Goal: Task Accomplishment & Management: Manage account settings

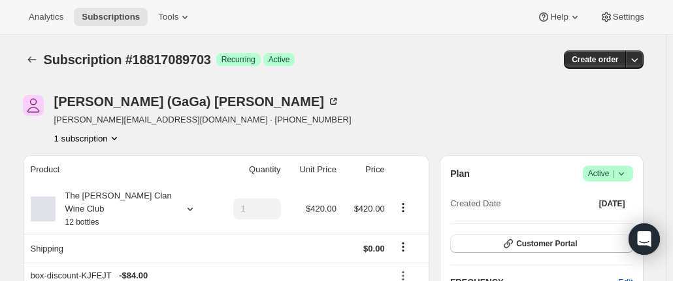
scroll to position [65, 0]
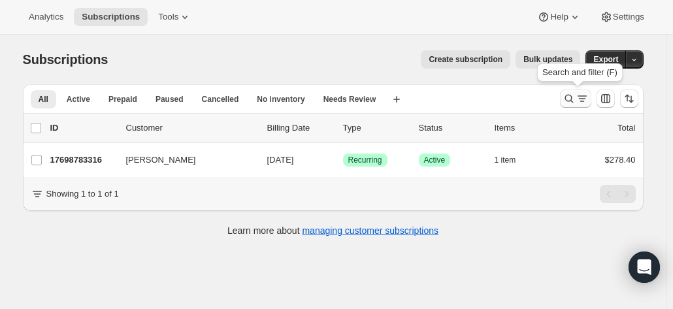
click at [575, 100] on icon "Search and filter results" at bounding box center [569, 98] width 13 height 13
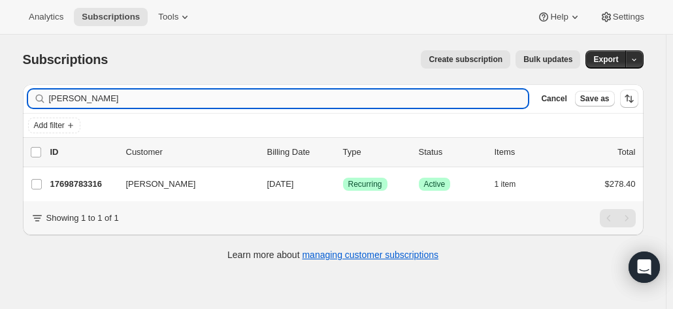
click at [125, 101] on input "bruce cook" at bounding box center [289, 99] width 480 height 18
drag, startPoint x: 110, startPoint y: 101, endPoint x: 16, endPoint y: 95, distance: 94.3
click at [16, 95] on div "Filter subscribers bruce cook Clear Cancel Save as Add filter 0 selected Update…" at bounding box center [328, 174] width 632 height 201
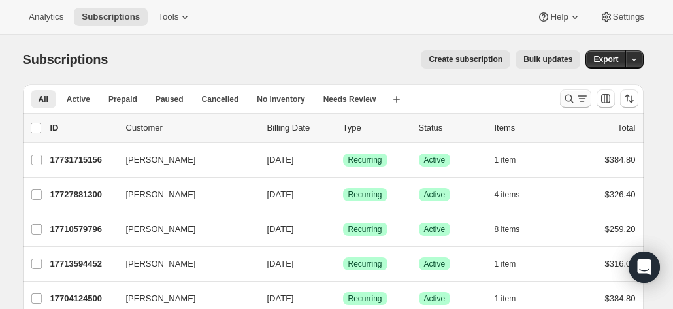
click at [569, 92] on button "Search and filter results" at bounding box center [575, 99] width 31 height 18
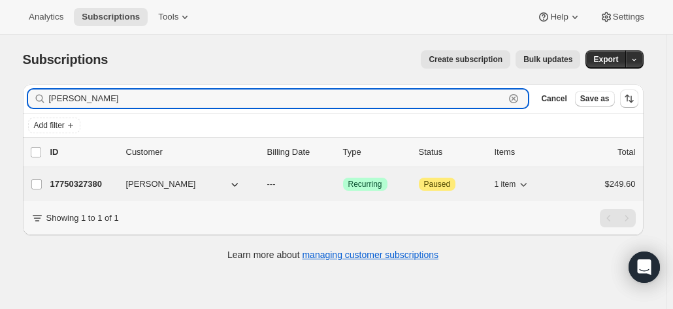
type input "paul sul"
click at [92, 178] on p "17750327380" at bounding box center [82, 184] width 65 height 13
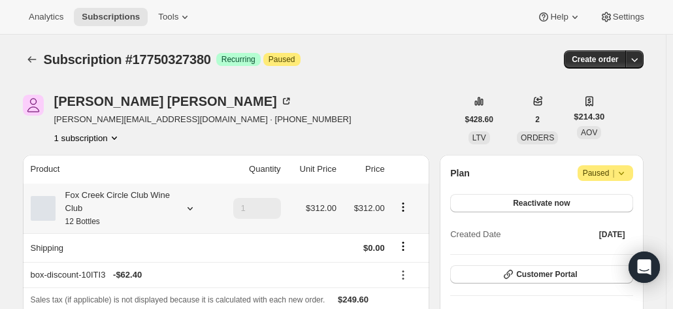
click at [149, 197] on div "Fox Creek Circle Club Wine Club 12 Bottles" at bounding box center [115, 208] width 118 height 39
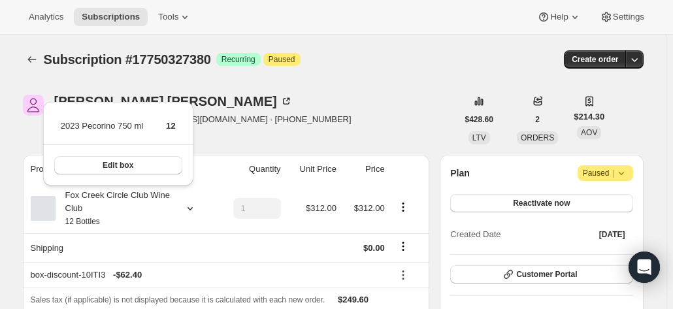
drag, startPoint x: 656, startPoint y: 103, endPoint x: 646, endPoint y: 105, distance: 10.6
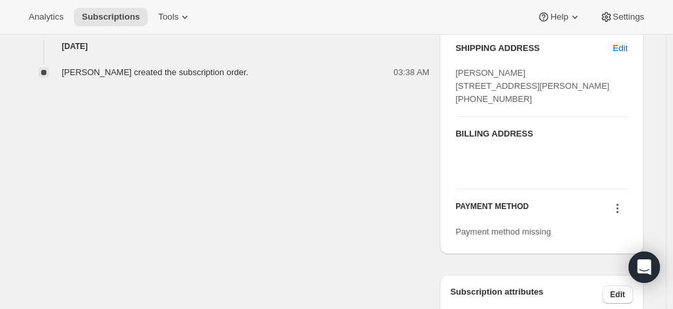
scroll to position [588, 0]
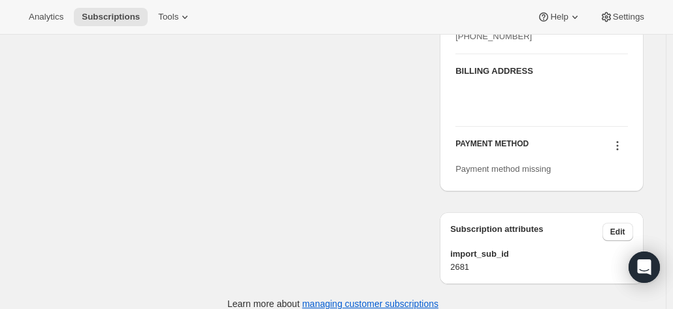
click at [620, 152] on icon at bounding box center [617, 145] width 13 height 13
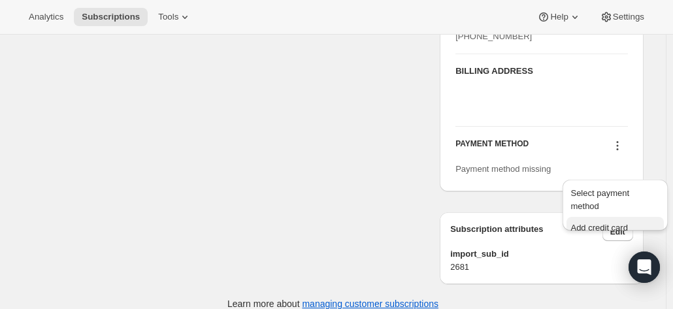
click at [592, 223] on span "Add credit card" at bounding box center [599, 228] width 57 height 10
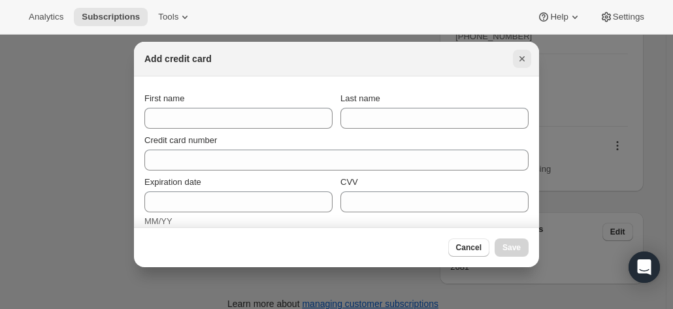
click at [519, 56] on icon "Close" at bounding box center [522, 58] width 13 height 13
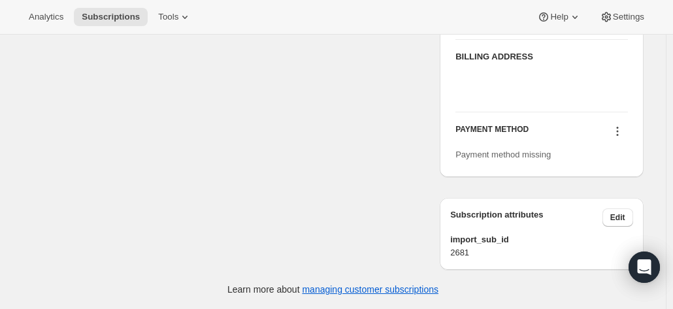
scroll to position [625, 0]
drag, startPoint x: 613, startPoint y: 126, endPoint x: 622, endPoint y: 133, distance: 11.2
click at [619, 130] on button at bounding box center [617, 131] width 21 height 14
click at [622, 133] on icon at bounding box center [617, 131] width 13 height 13
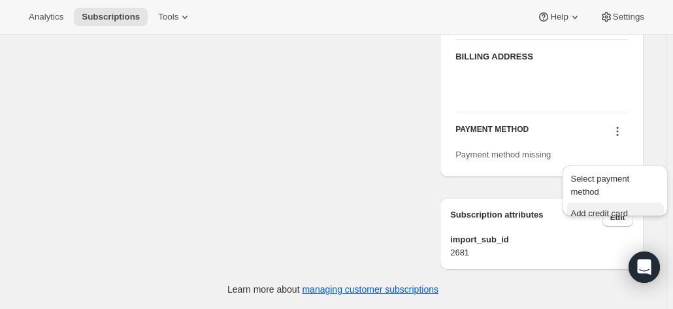
click at [586, 209] on span "Add credit card" at bounding box center [599, 214] width 57 height 10
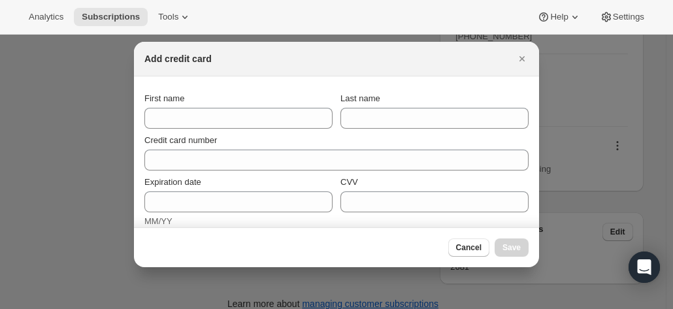
scroll to position [0, 0]
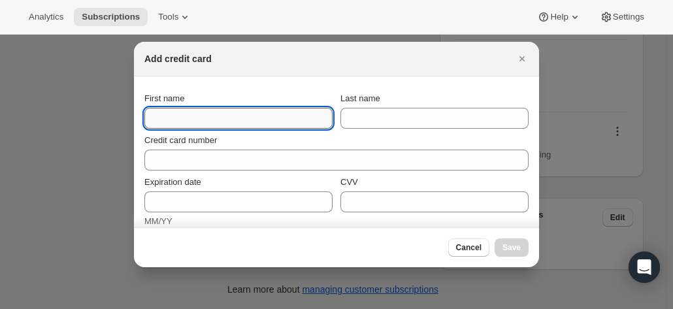
click at [171, 113] on input "First name" at bounding box center [239, 118] width 188 height 21
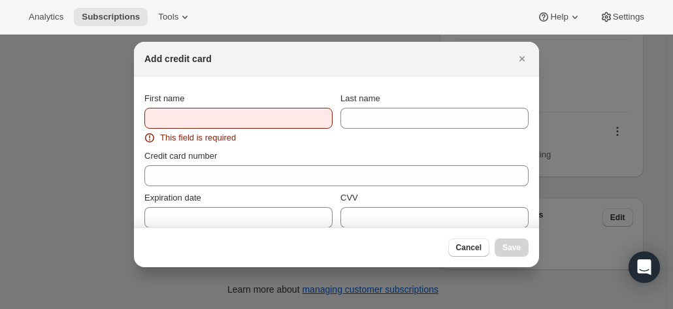
click at [517, 49] on div "Add credit card" at bounding box center [336, 59] width 405 height 35
click at [519, 54] on icon "Close" at bounding box center [522, 58] width 13 height 13
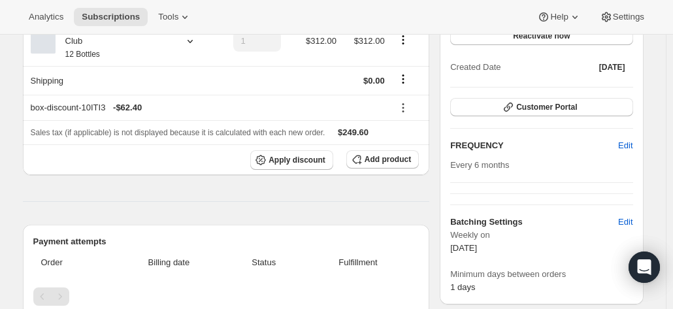
scroll to position [37, 0]
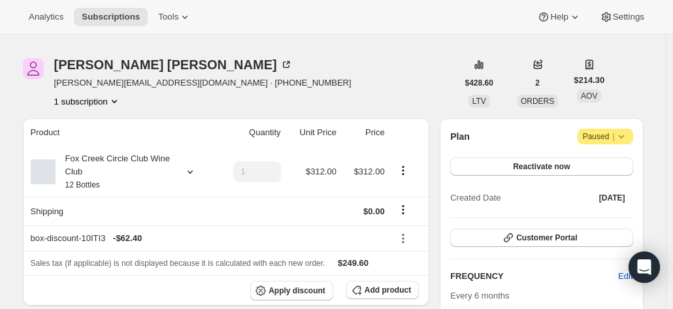
click at [643, 58] on div "Paul Sullivan pauls@baseline.com.au · +61401868647 1 subscription $428.60 LTV 2…" at bounding box center [333, 83] width 621 height 50
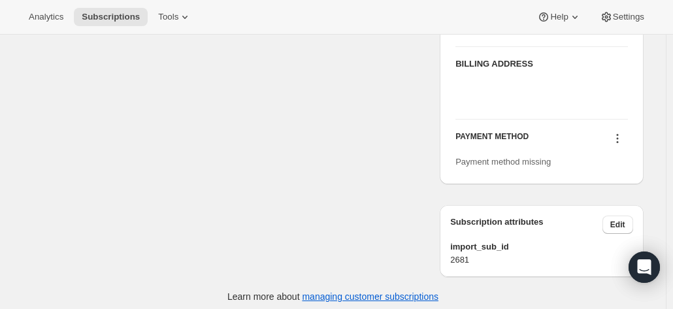
scroll to position [625, 0]
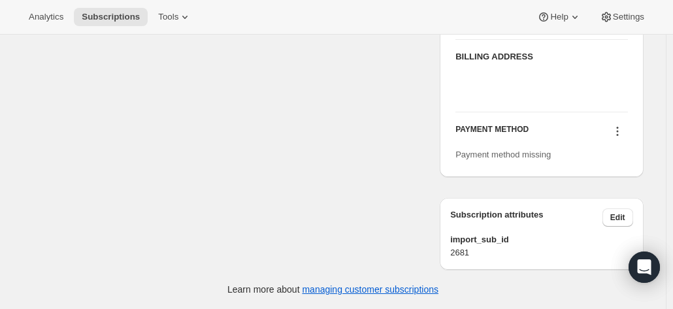
click at [620, 129] on icon at bounding box center [617, 131] width 13 height 13
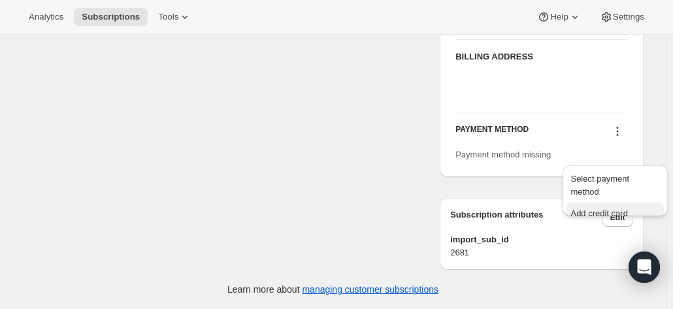
click at [605, 209] on span "Add credit card" at bounding box center [599, 214] width 57 height 10
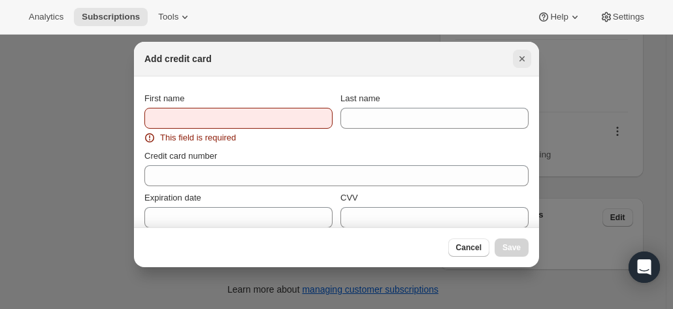
click at [520, 55] on icon "Close" at bounding box center [522, 58] width 13 height 13
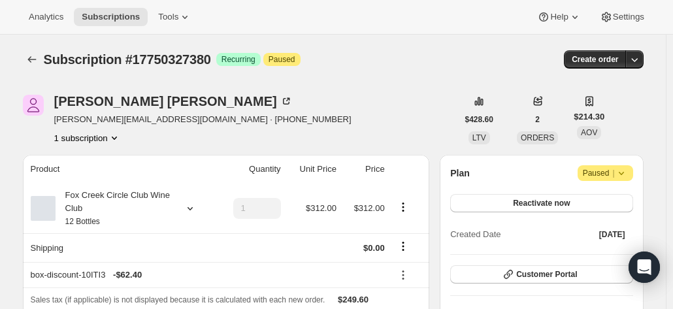
drag, startPoint x: 137, startPoint y: 104, endPoint x: 56, endPoint y: 108, distance: 81.2
click at [56, 108] on div "Paul Sullivan pauls@baseline.com.au · +61401868647 1 subscription" at bounding box center [240, 120] width 435 height 50
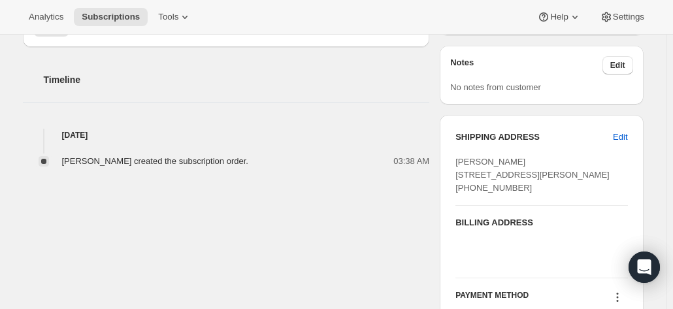
scroll to position [458, 0]
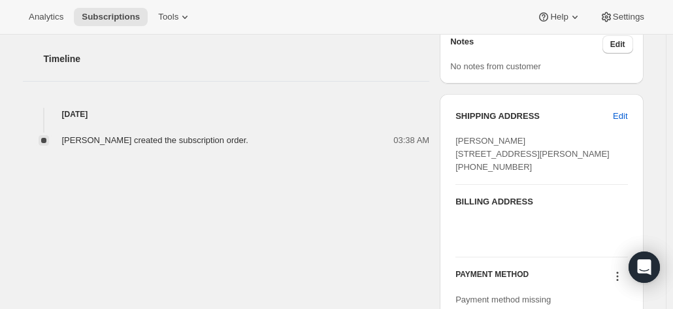
drag, startPoint x: 662, startPoint y: 168, endPoint x: 600, endPoint y: 160, distance: 62.0
click at [660, 168] on div "Subscription #17750327380. This page is ready Subscription #17750327380 Success…" at bounding box center [333, 15] width 653 height 877
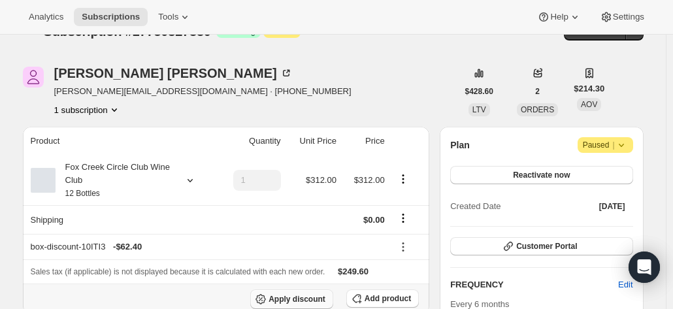
scroll to position [0, 0]
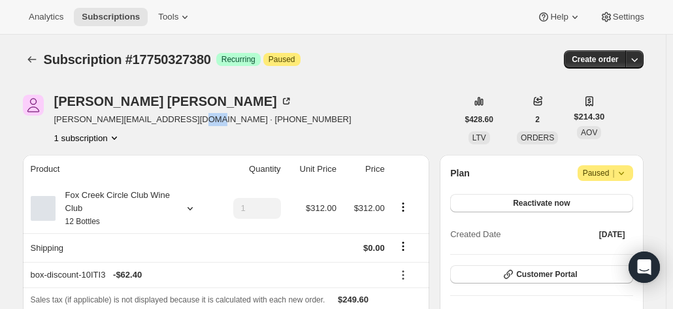
drag, startPoint x: 179, startPoint y: 121, endPoint x: 193, endPoint y: 120, distance: 14.4
click at [193, 120] on span "pauls@baseline.com.au · +61401868647" at bounding box center [203, 119] width 298 height 13
drag, startPoint x: 145, startPoint y: 122, endPoint x: 58, endPoint y: 121, distance: 87.6
click at [58, 121] on span "pauls@baseline.com.au · +61401868647" at bounding box center [203, 119] width 298 height 13
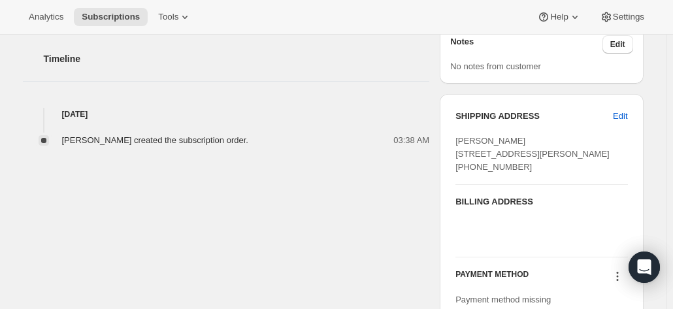
scroll to position [523, 0]
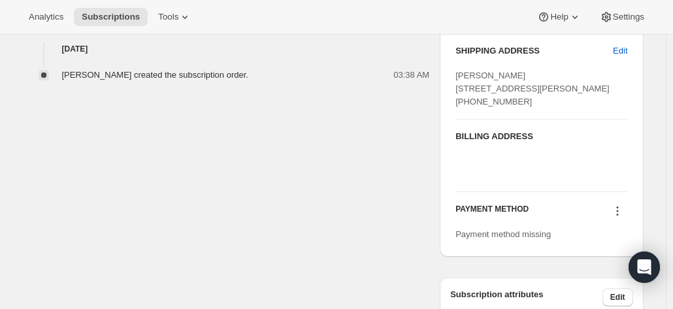
click at [620, 218] on icon at bounding box center [617, 211] width 13 height 13
click at [589, 288] on span "Add credit card" at bounding box center [599, 293] width 57 height 10
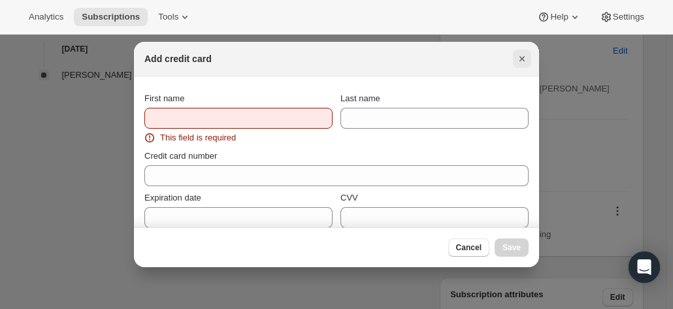
click at [520, 65] on icon "Close" at bounding box center [522, 58] width 13 height 13
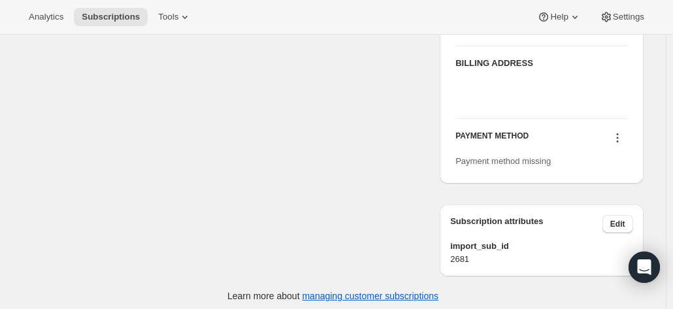
scroll to position [625, 0]
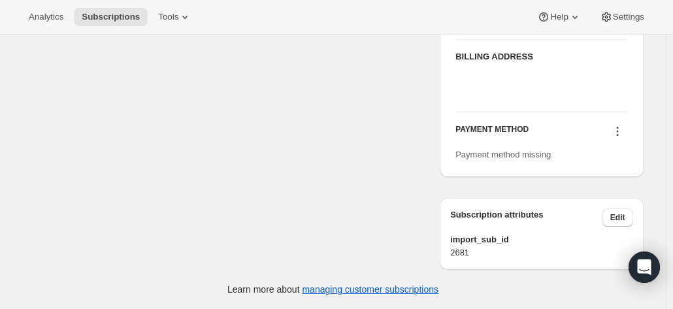
click at [619, 128] on icon at bounding box center [618, 128] width 2 height 2
click at [599, 174] on span "Select payment method" at bounding box center [600, 185] width 59 height 23
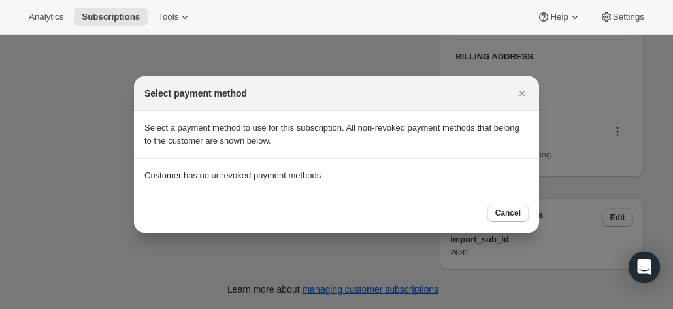
drag, startPoint x: 526, startPoint y: 95, endPoint x: 574, endPoint y: 152, distance: 74.8
click at [526, 95] on icon "Close" at bounding box center [522, 93] width 13 height 13
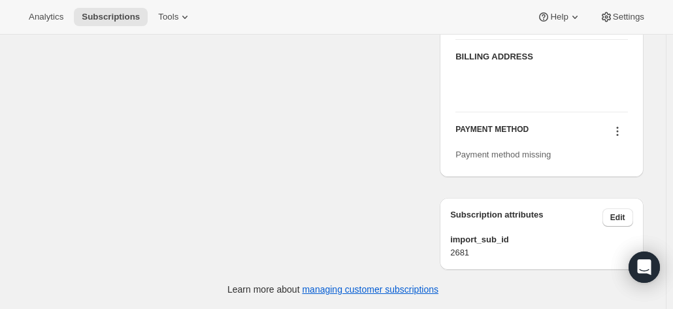
click at [619, 133] on icon at bounding box center [617, 131] width 13 height 13
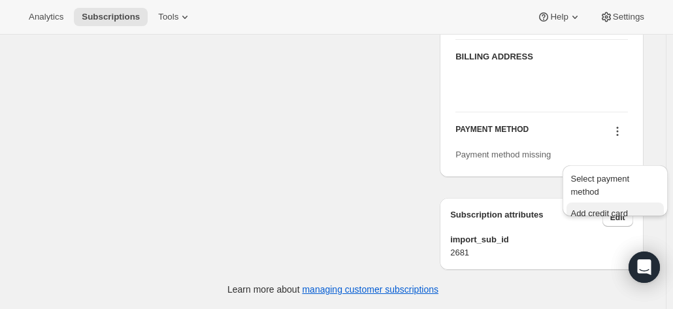
click at [583, 209] on span "Add credit card" at bounding box center [599, 214] width 57 height 10
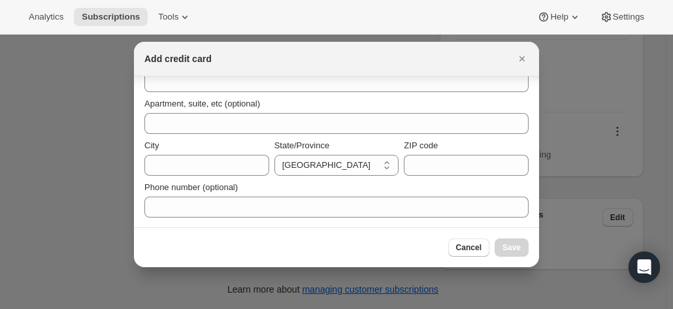
scroll to position [0, 0]
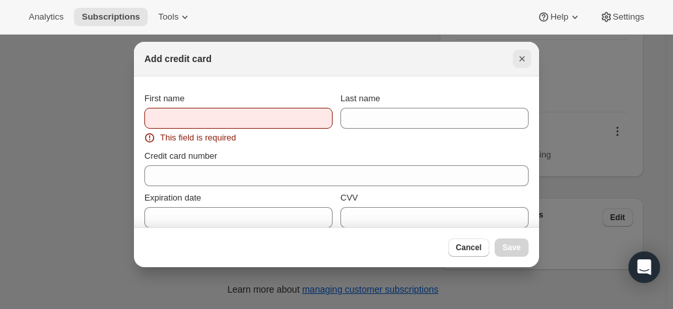
click at [526, 61] on icon "Close" at bounding box center [522, 58] width 13 height 13
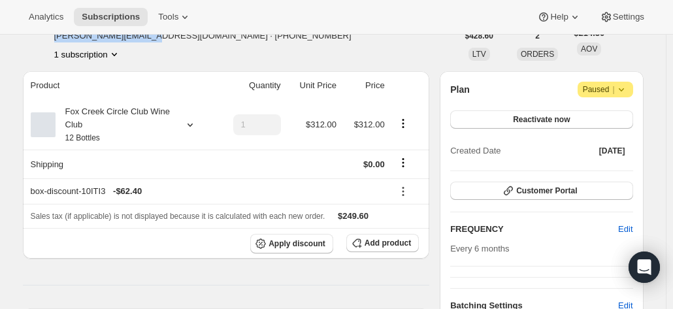
scroll to position [37, 0]
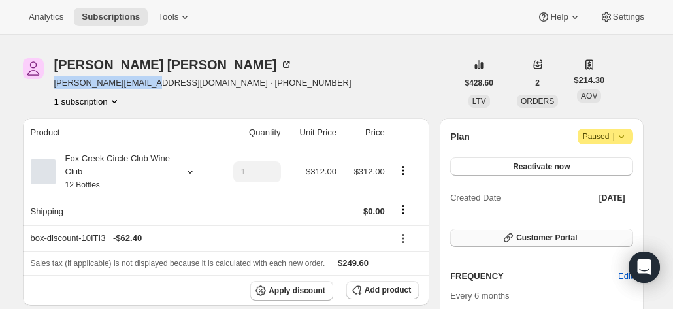
click at [535, 239] on span "Customer Portal" at bounding box center [547, 238] width 61 height 10
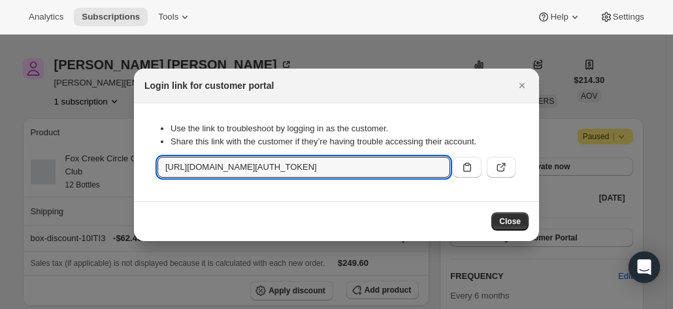
drag, startPoint x: 183, startPoint y: 171, endPoint x: 103, endPoint y: 189, distance: 81.8
click at [396, 190] on section "Use the link to troubleshoot by logging in as the customer. Share this link wit…" at bounding box center [336, 152] width 405 height 98
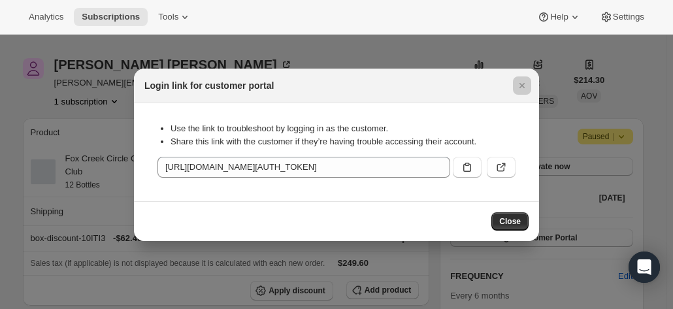
click at [80, 197] on div at bounding box center [336, 154] width 673 height 309
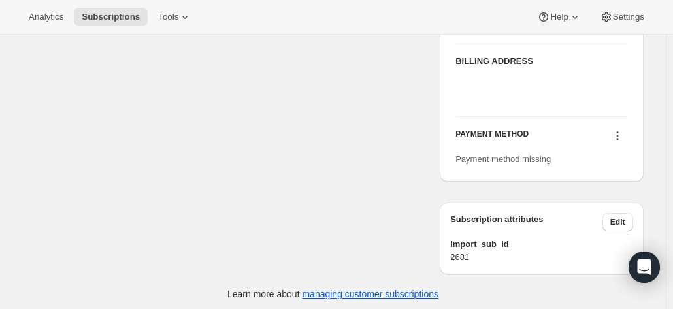
scroll to position [625, 0]
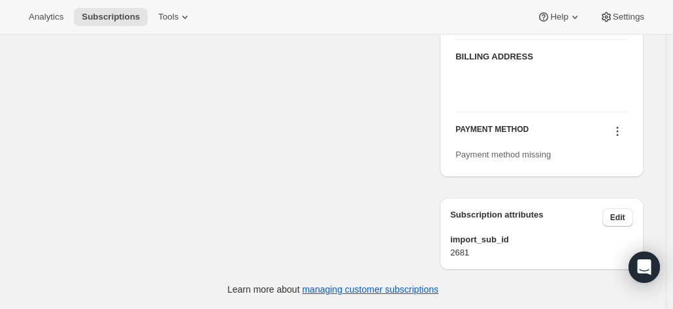
click at [616, 133] on icon at bounding box center [617, 131] width 13 height 13
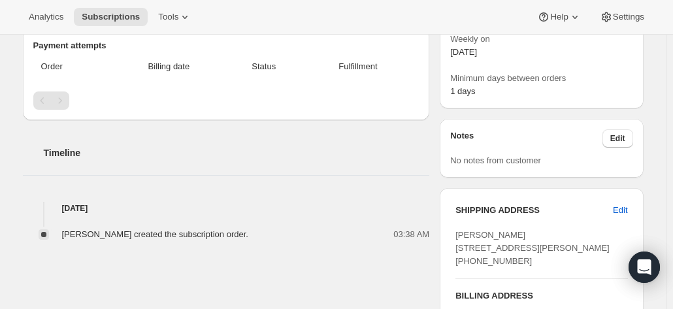
scroll to position [37, 0]
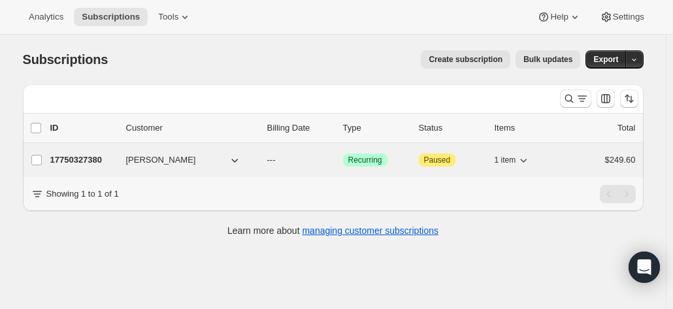
click at [84, 156] on p "17750327380" at bounding box center [82, 160] width 65 height 13
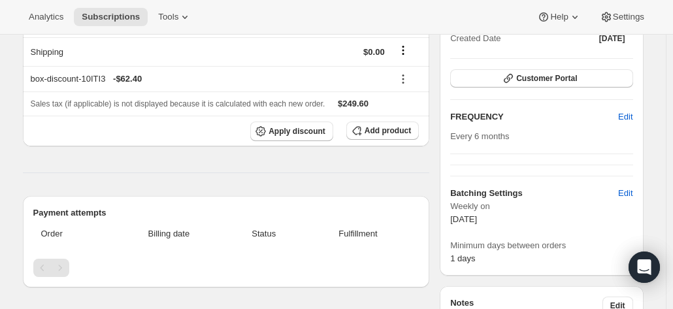
scroll to position [65, 0]
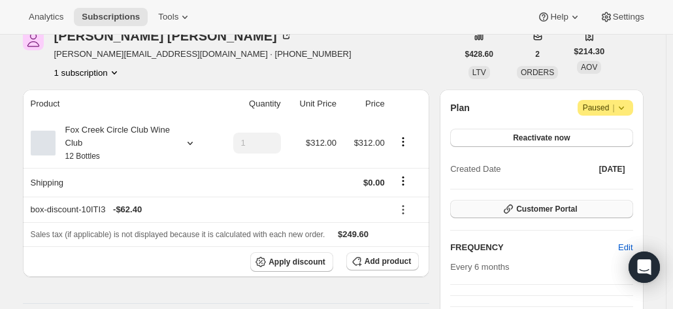
click at [547, 207] on span "Customer Portal" at bounding box center [547, 209] width 61 height 10
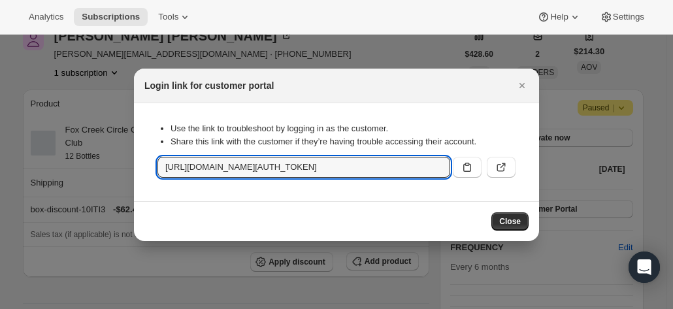
scroll to position [0, 1418]
drag, startPoint x: 158, startPoint y: 167, endPoint x: 679, endPoint y: 203, distance: 522.3
click at [673, 203] on html "Analytics Subscriptions Tools Help Settings Skip to content Subscription #17750…" at bounding box center [336, 154] width 673 height 309
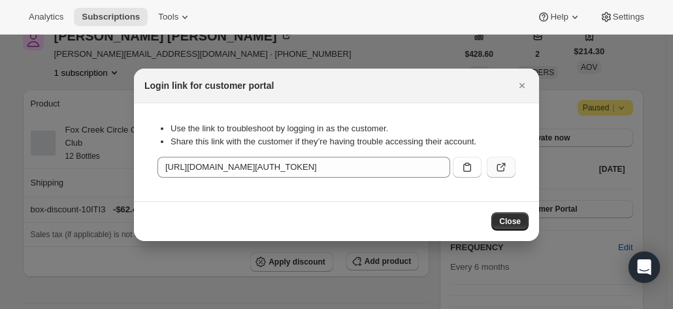
scroll to position [0, 0]
click at [495, 167] on icon ":r3f:" at bounding box center [501, 167] width 13 height 13
click at [519, 86] on icon "Close" at bounding box center [522, 85] width 13 height 13
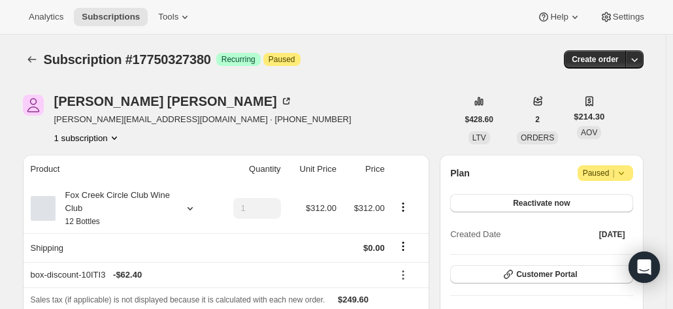
scroll to position [65, 0]
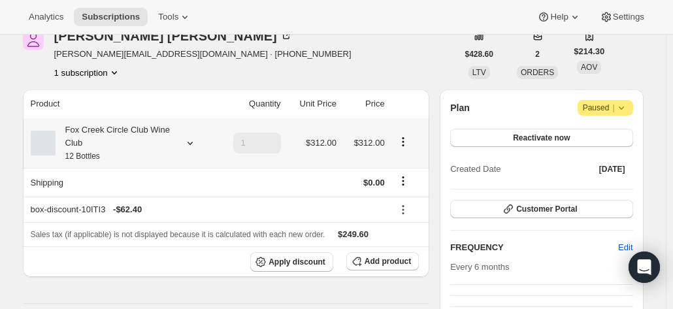
click at [161, 133] on div "Fox Creek Circle Club Wine Club 12 Bottles" at bounding box center [115, 143] width 118 height 39
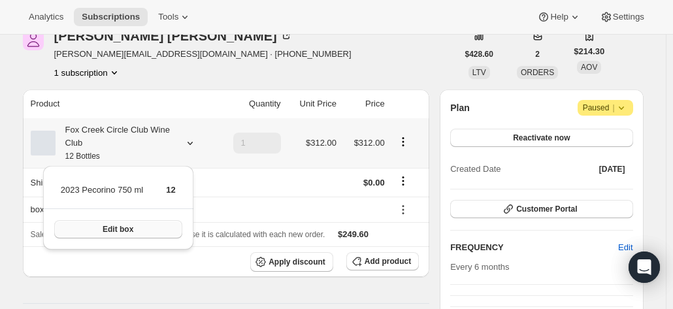
click at [143, 226] on button "Edit box" at bounding box center [118, 229] width 128 height 18
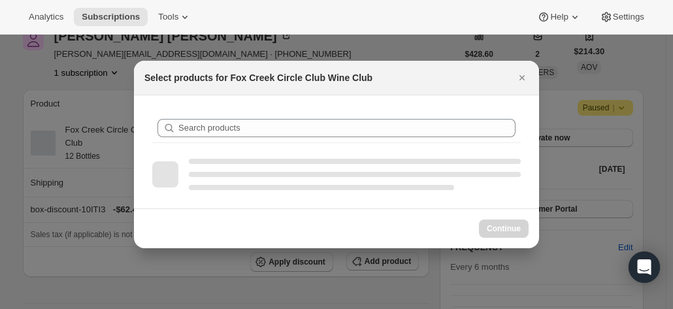
scroll to position [0, 0]
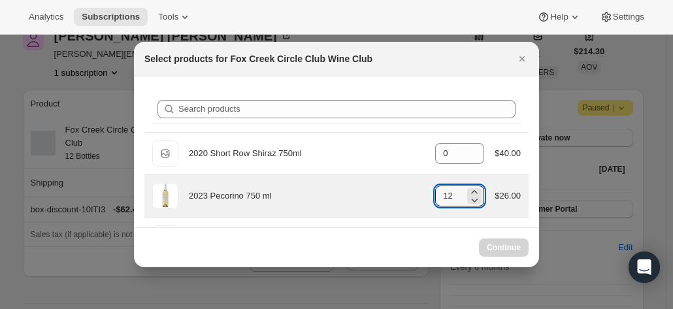
drag, startPoint x: 447, startPoint y: 193, endPoint x: 408, endPoint y: 188, distance: 38.9
click at [408, 188] on div "2023 Pecorino 750 ml gid://shopify/ProductVariant/41594933280852 12 $26.00" at bounding box center [336, 196] width 369 height 26
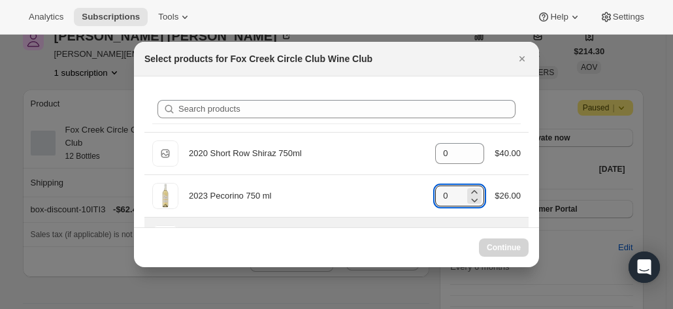
type input "12"
click at [524, 54] on icon "Close" at bounding box center [522, 58] width 13 height 13
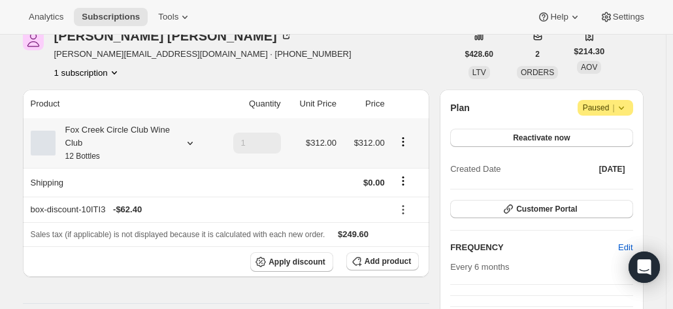
click at [194, 135] on div "Fox Creek Circle Club Wine Club 12 Bottles" at bounding box center [121, 143] width 181 height 39
click at [192, 145] on icon at bounding box center [190, 143] width 13 height 13
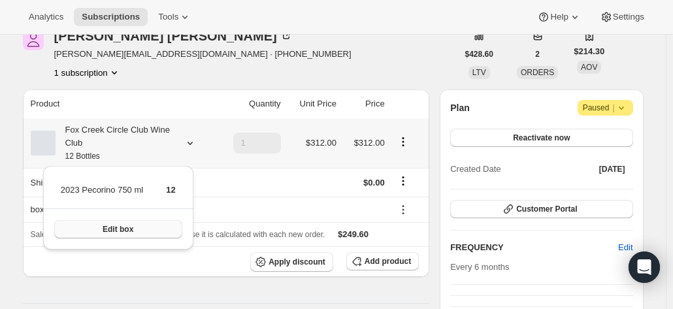
click at [118, 235] on button "Edit box" at bounding box center [118, 229] width 128 height 18
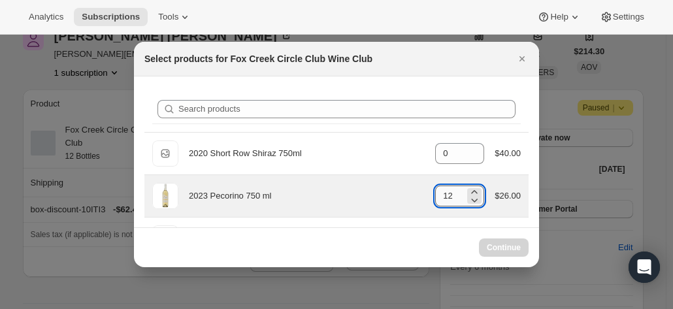
click at [452, 193] on input "12" at bounding box center [449, 196] width 29 height 21
drag, startPoint x: 449, startPoint y: 194, endPoint x: 425, endPoint y: 194, distance: 23.5
click at [425, 194] on div "2023 Pecorino 750 ml gid://shopify/ProductVariant/41594933280852 12 $26.00" at bounding box center [336, 196] width 369 height 26
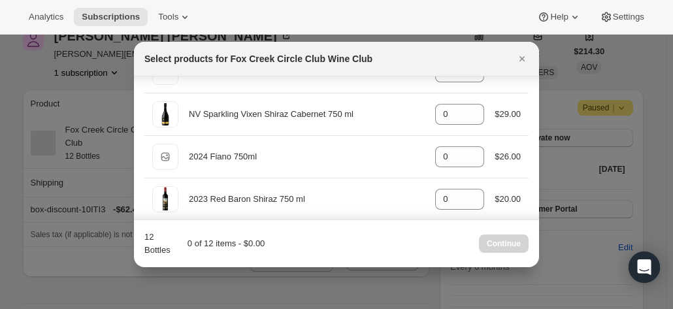
scroll to position [530, 0]
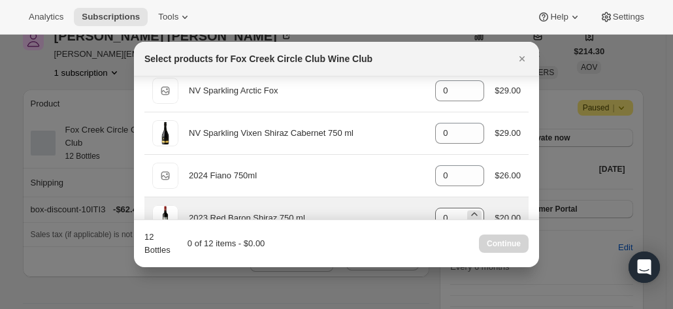
type input "0"
drag, startPoint x: 449, startPoint y: 209, endPoint x: 430, endPoint y: 210, distance: 18.3
click at [435, 210] on input "0" at bounding box center [449, 218] width 29 height 21
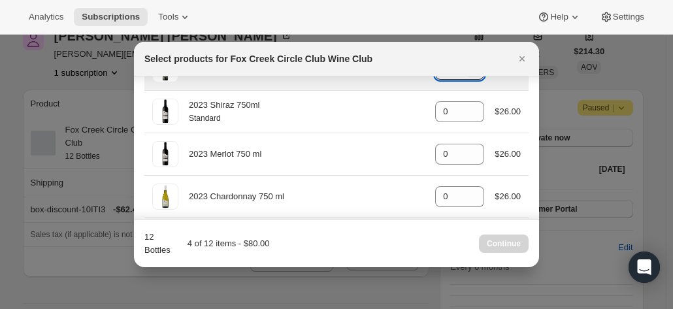
scroll to position [661, 0]
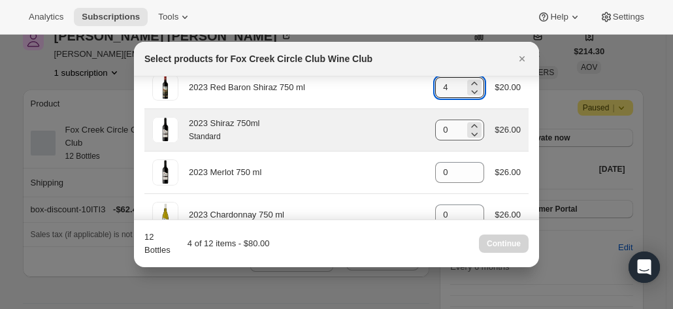
type input "4"
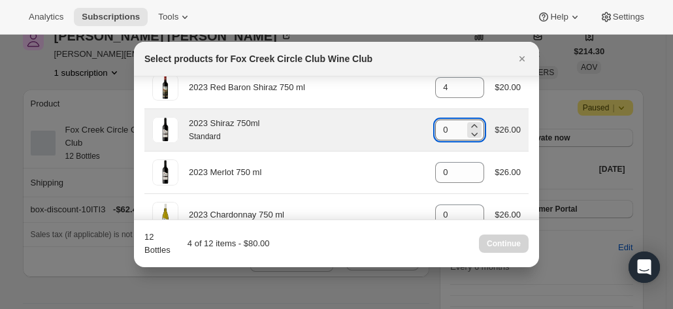
drag, startPoint x: 451, startPoint y: 125, endPoint x: 434, endPoint y: 122, distance: 17.2
click at [435, 122] on input "0" at bounding box center [449, 130] width 29 height 21
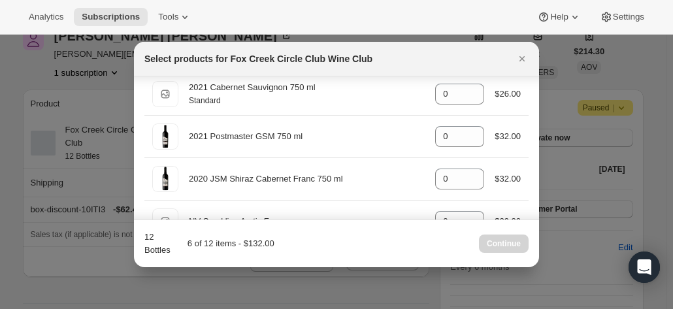
scroll to position [334, 0]
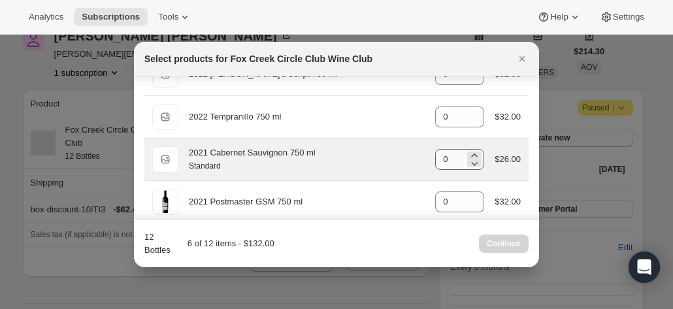
type input "2"
drag, startPoint x: 435, startPoint y: 154, endPoint x: 428, endPoint y: 152, distance: 7.3
click at [428, 152] on div "Standard 2021 Cabernet Sauvignon 750 ml Standard gid://shopify/ProductVariant/4…" at bounding box center [336, 159] width 369 height 26
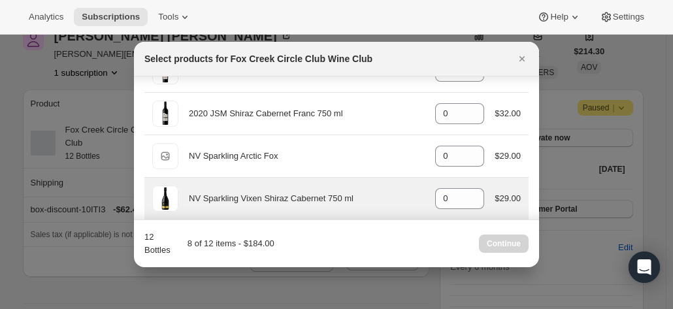
scroll to position [400, 0]
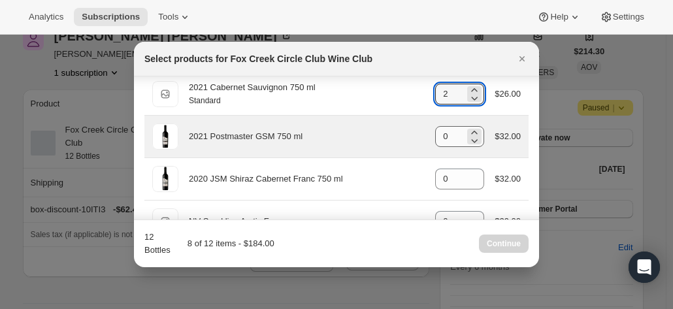
type input "2"
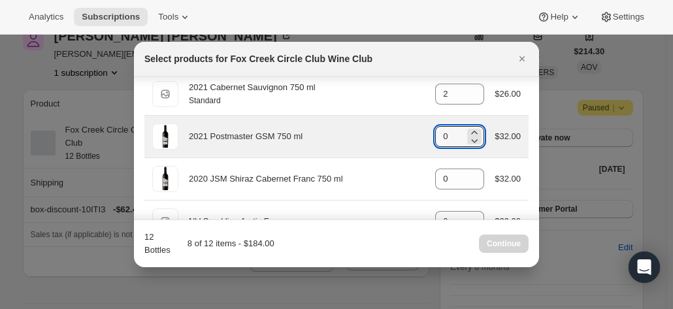
drag, startPoint x: 445, startPoint y: 134, endPoint x: 420, endPoint y: 132, distance: 24.9
click at [425, 131] on div "2021 Postmaster GSM 750 ml gid://shopify/ProductVariant/41582796800084 0 $32.00" at bounding box center [336, 137] width 369 height 26
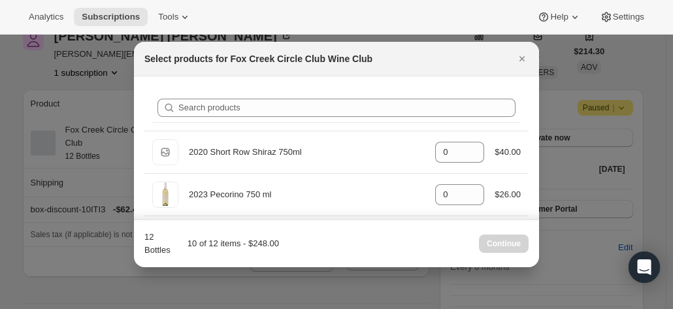
scroll to position [0, 0]
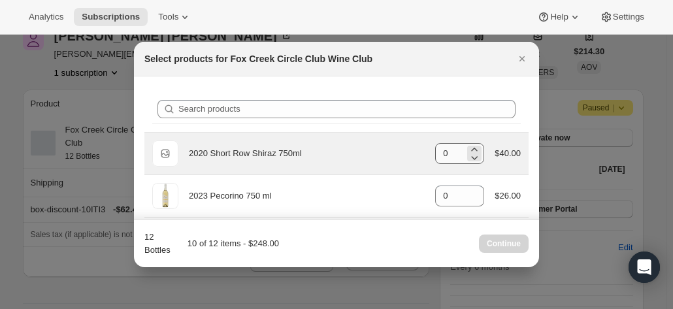
type input "2"
drag, startPoint x: 449, startPoint y: 151, endPoint x: 413, endPoint y: 150, distance: 36.0
click at [413, 150] on div "Default Title 2020 Short Row Shiraz 750ml gid://shopify/ProductVariant/42071335…" at bounding box center [336, 154] width 369 height 26
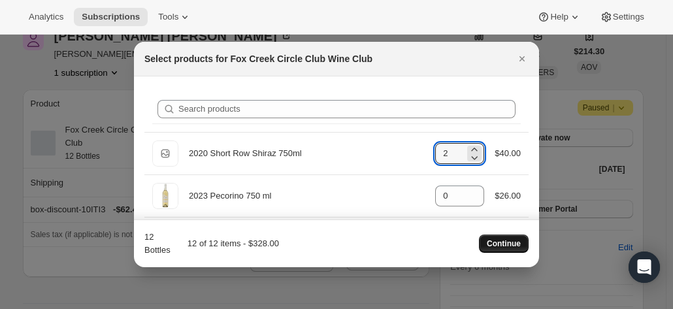
type input "2"
click at [503, 240] on span "Continue" at bounding box center [504, 244] width 34 height 10
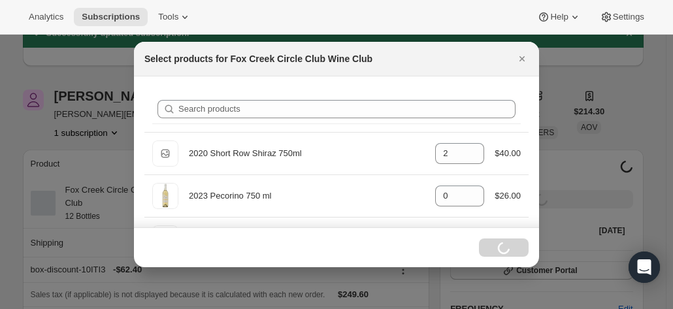
scroll to position [65, 0]
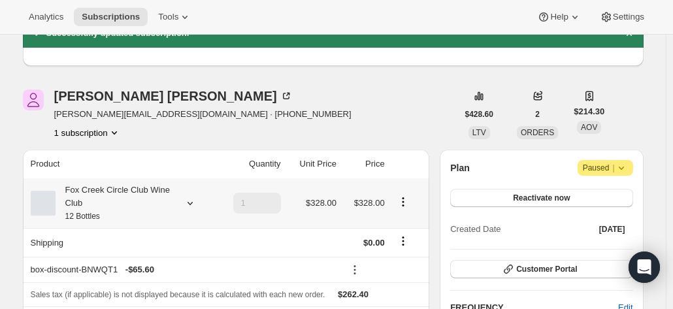
click at [92, 196] on div "Fox Creek Circle Club Wine Club 12 Bottles" at bounding box center [115, 203] width 118 height 39
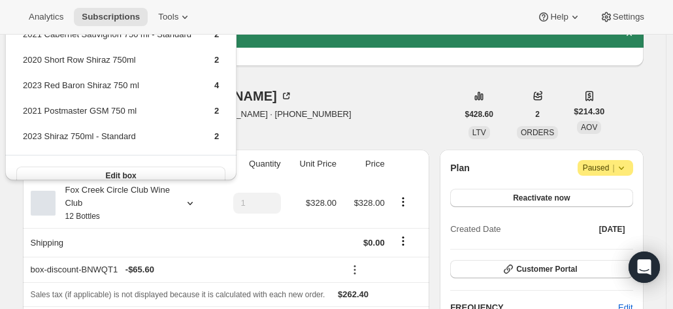
click at [407, 114] on div "Paul Sullivan pauls@baseline.com.au · +61401868647 1 subscription" at bounding box center [240, 115] width 435 height 50
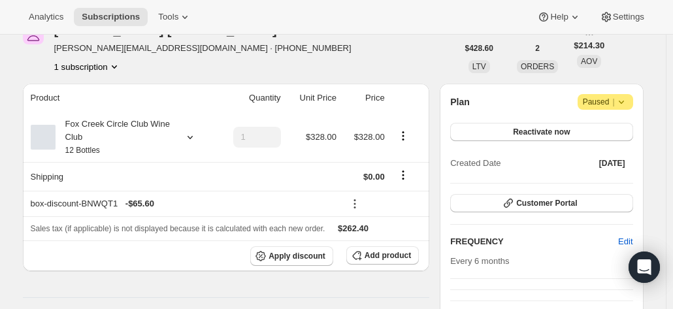
scroll to position [196, 0]
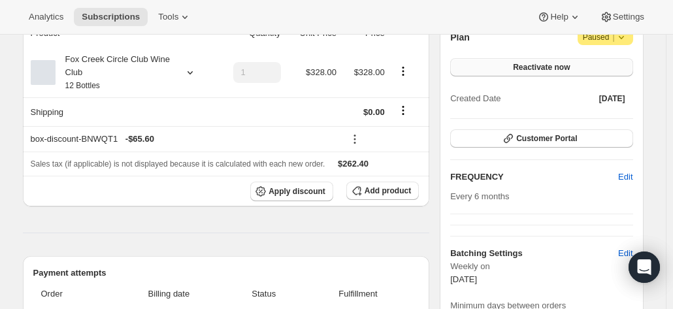
click at [518, 69] on button "Reactivate now" at bounding box center [542, 67] width 182 height 18
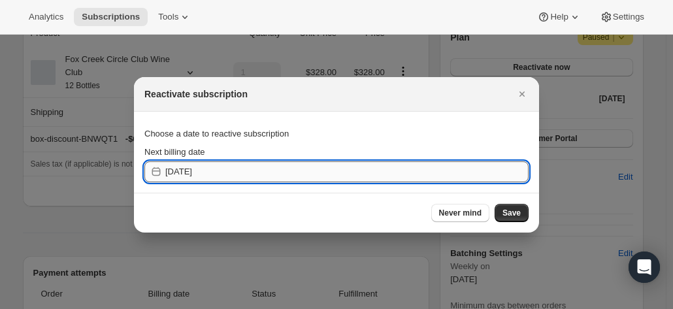
click at [199, 176] on input "2025-10-01" at bounding box center [347, 172] width 364 height 21
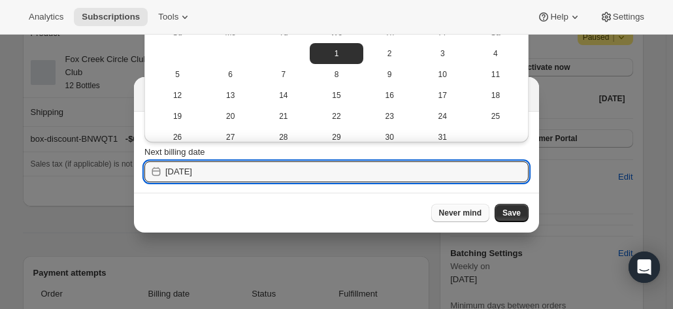
click at [468, 211] on span "Never mind" at bounding box center [460, 213] width 43 height 10
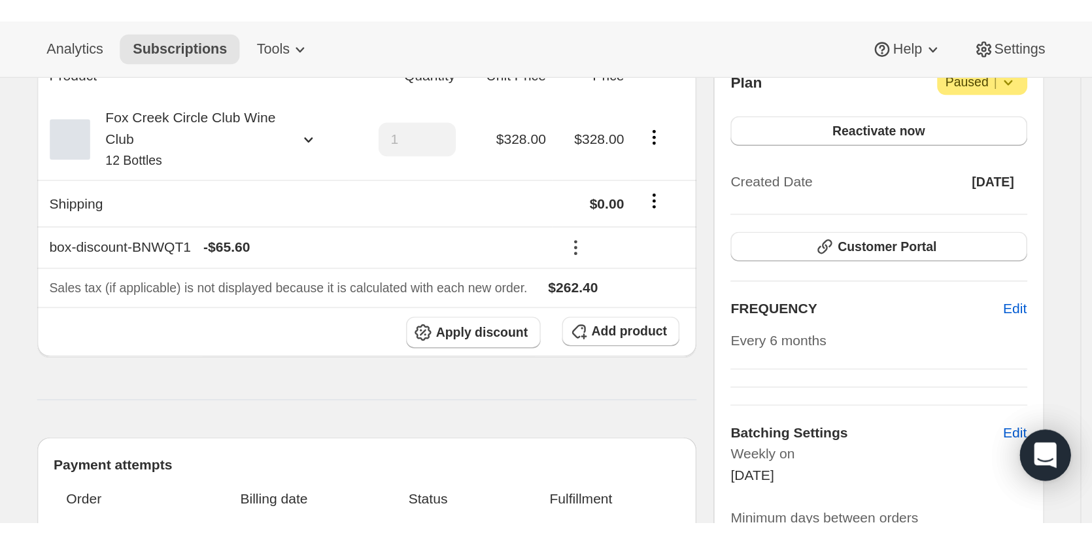
scroll to position [0, 0]
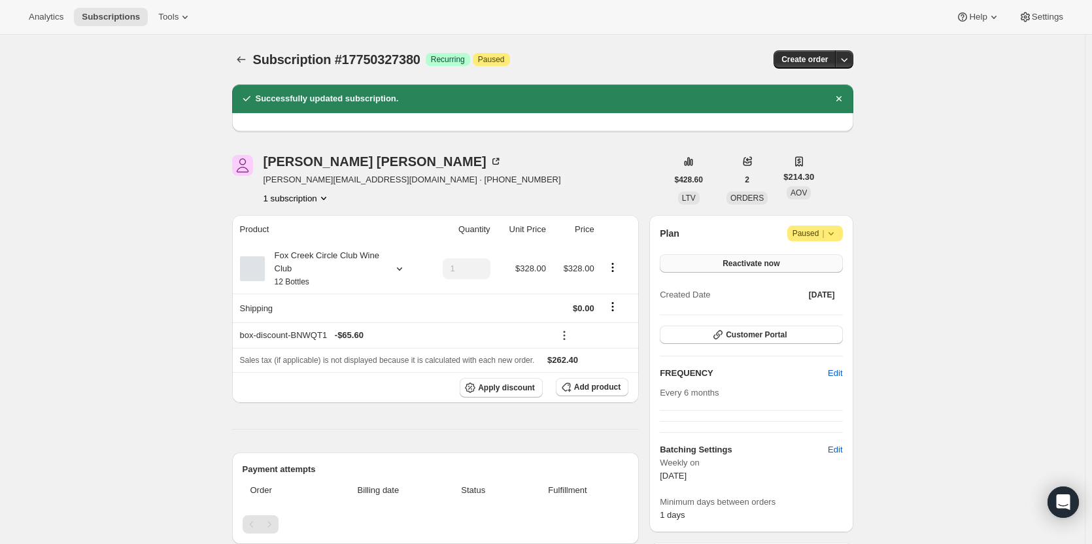
click at [673, 265] on span "Reactivate now" at bounding box center [751, 263] width 57 height 10
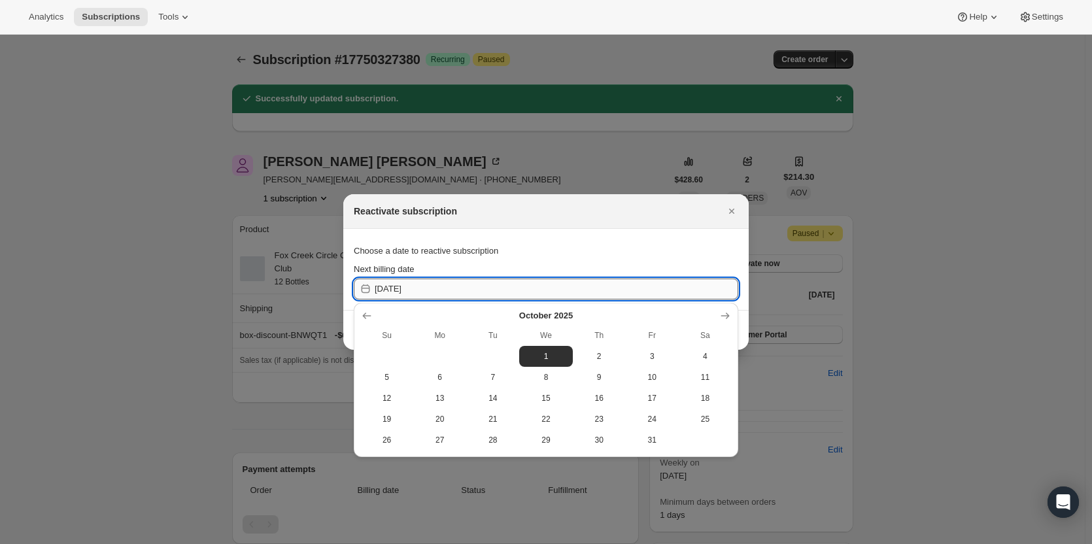
click at [470, 293] on input "2025-10-01" at bounding box center [557, 289] width 364 height 21
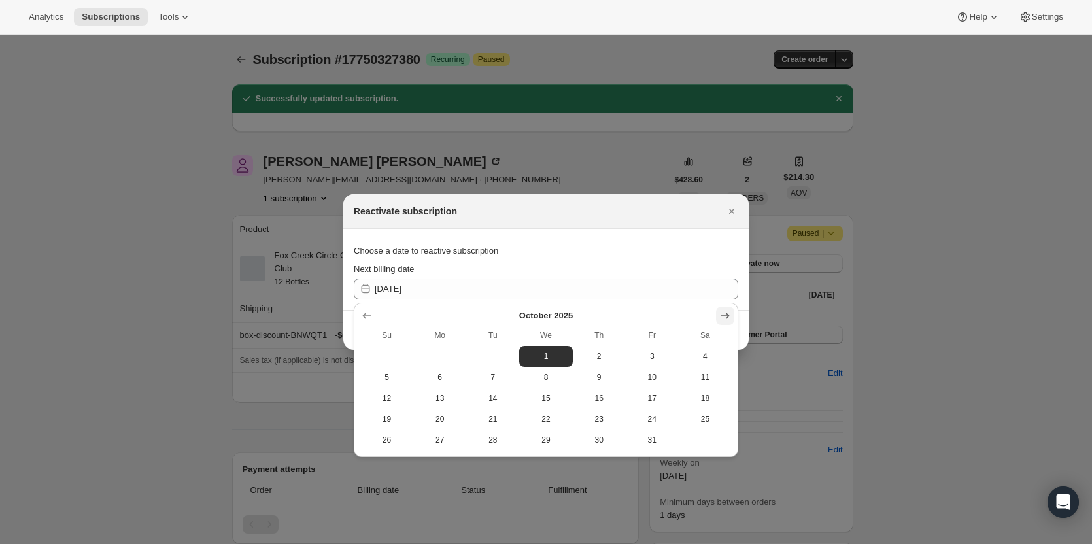
click at [673, 309] on icon "Show next month, November 2025" at bounding box center [725, 315] width 13 height 13
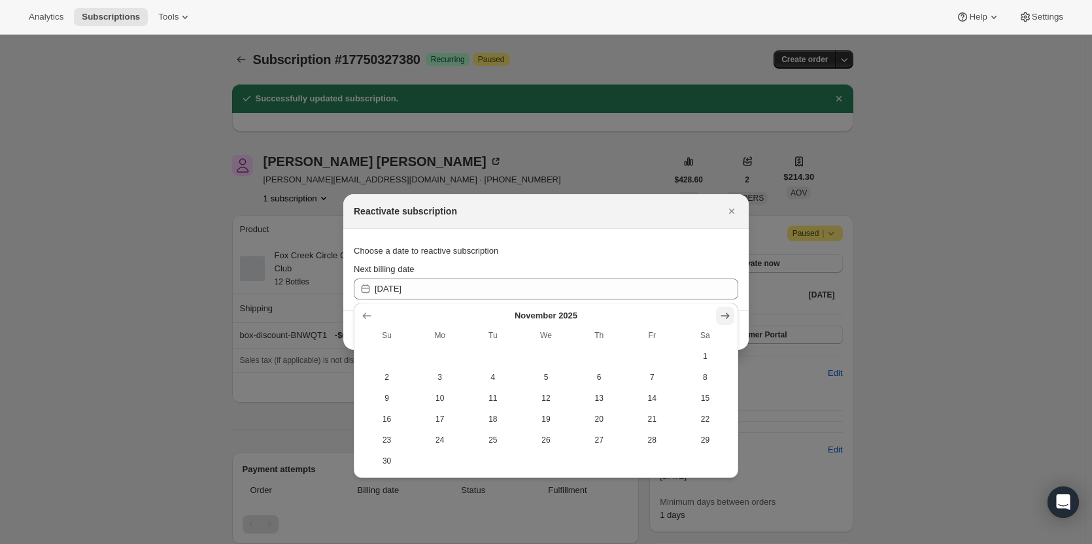
click at [673, 309] on icon "Show next month, December 2025" at bounding box center [725, 316] width 9 height 7
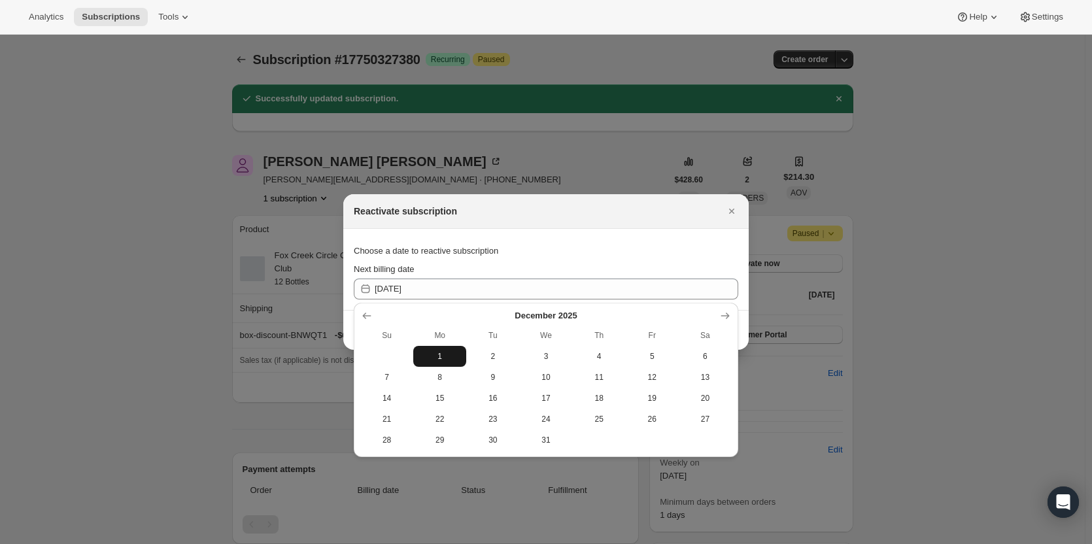
click at [443, 309] on span "1" at bounding box center [439, 356] width 43 height 10
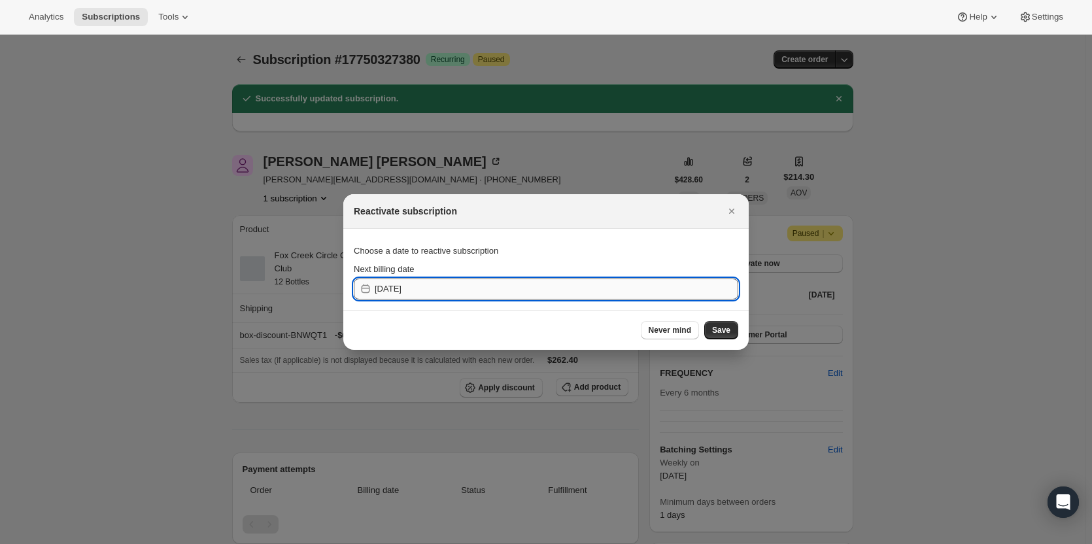
click at [433, 284] on input "2025-11-30" at bounding box center [557, 289] width 364 height 21
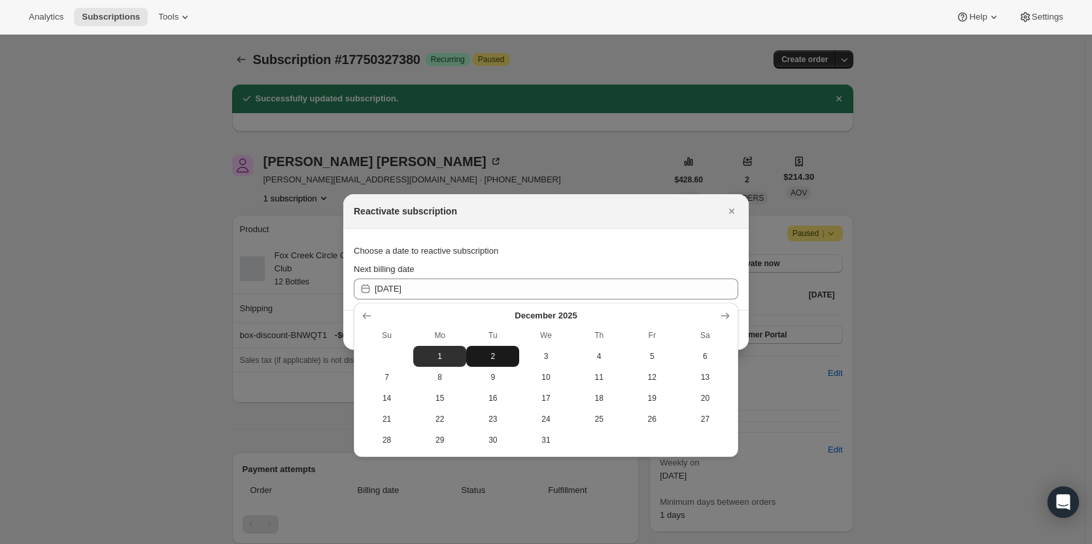
click at [491, 309] on span "2" at bounding box center [492, 356] width 43 height 10
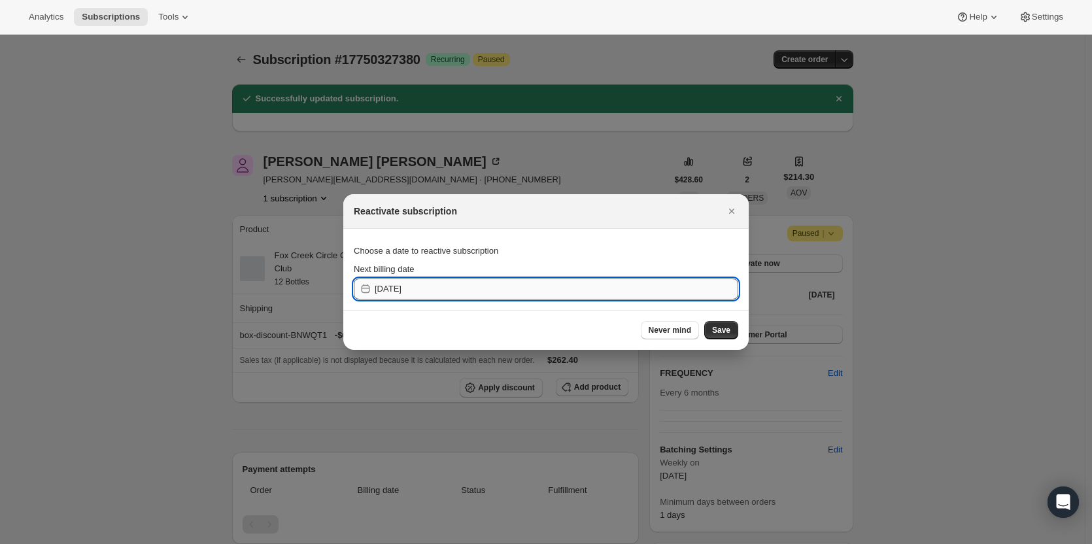
click at [468, 286] on input "2025-12-01" at bounding box center [557, 289] width 364 height 21
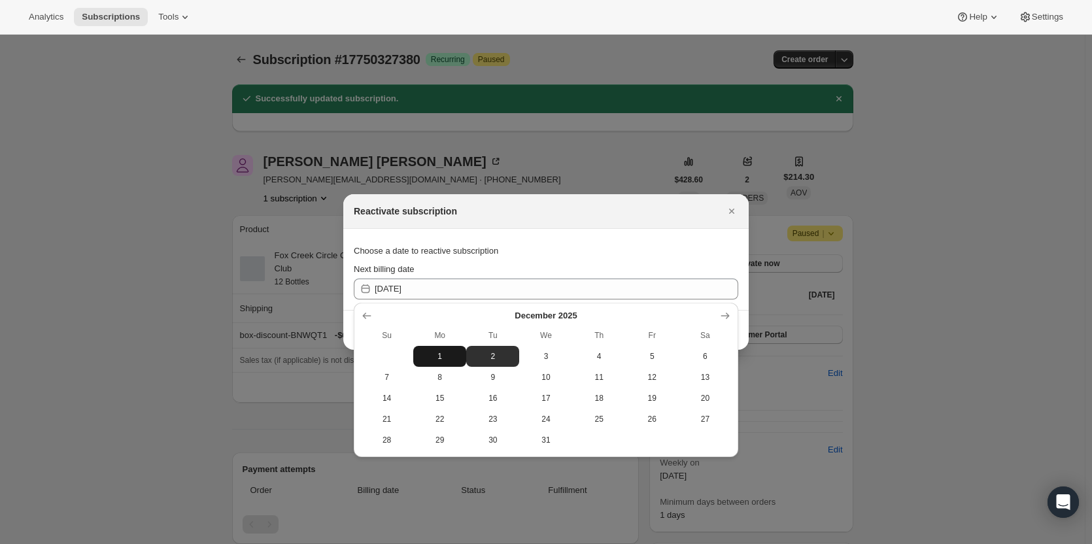
click at [449, 309] on span "1" at bounding box center [439, 356] width 43 height 10
type input "2025-11-30"
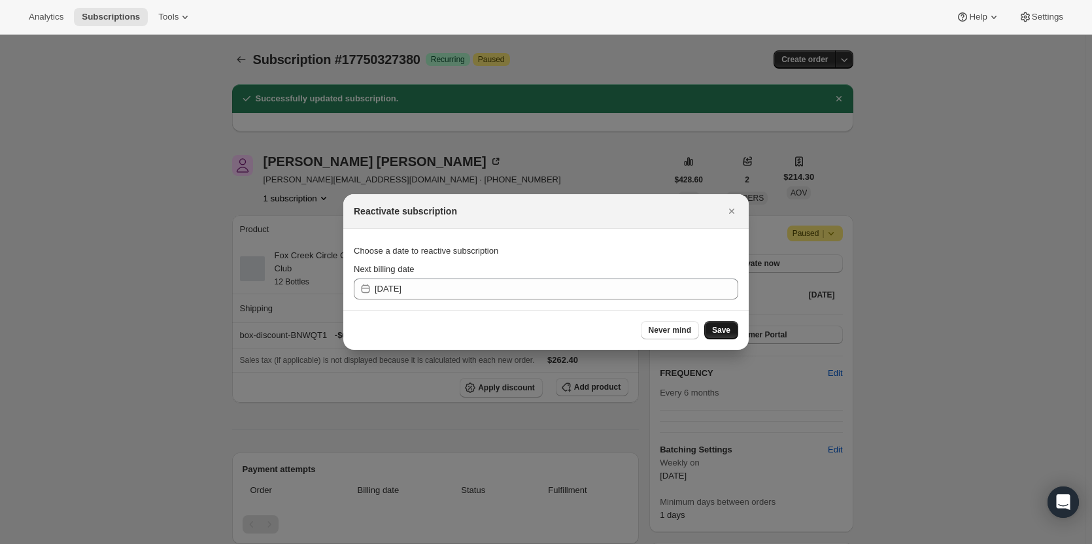
click at [673, 309] on button "Save" at bounding box center [721, 330] width 34 height 18
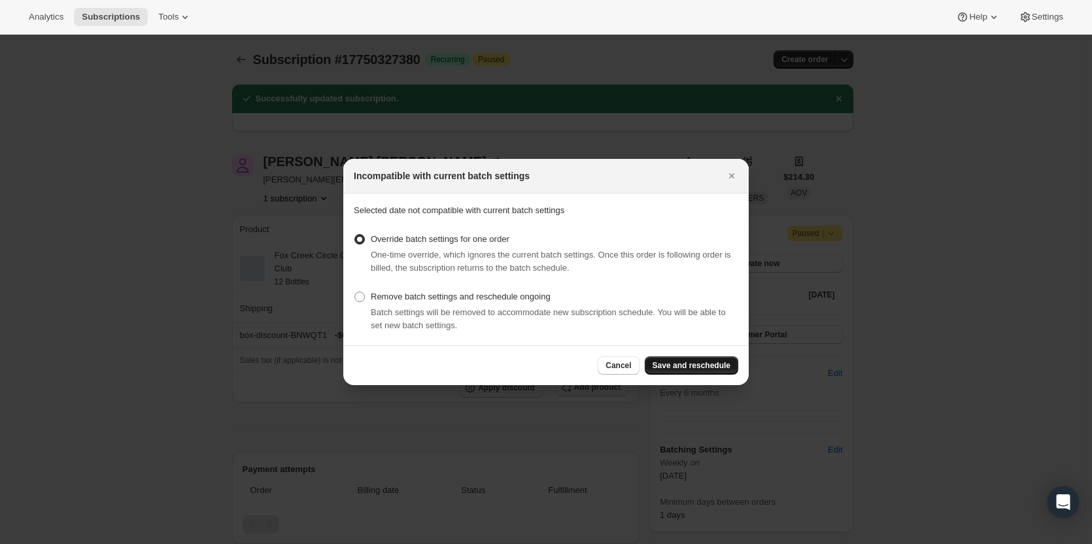
click at [673, 309] on span "Save and reschedule" at bounding box center [692, 365] width 78 height 10
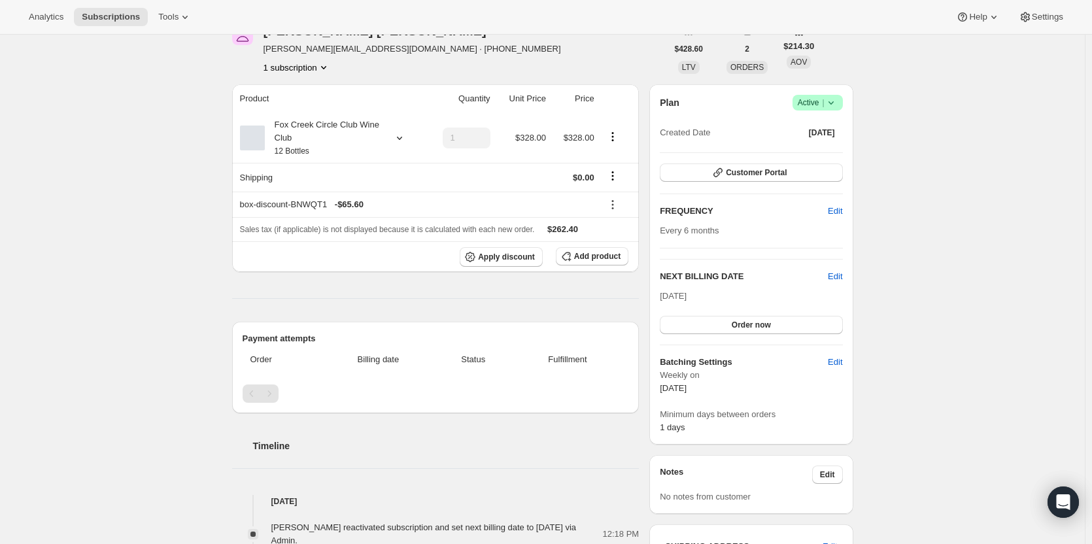
scroll to position [131, 0]
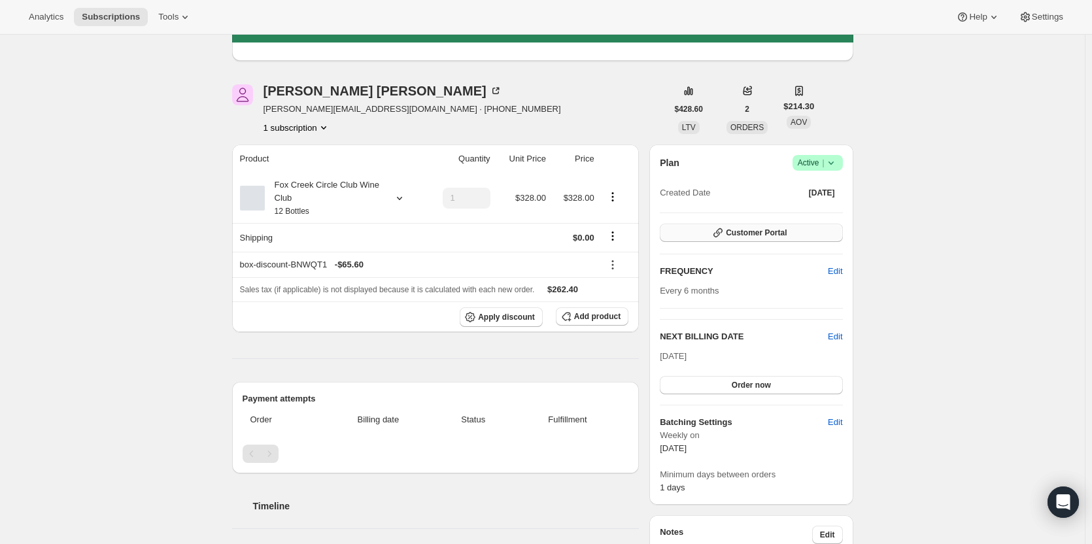
click at [673, 232] on span "Customer Portal" at bounding box center [756, 233] width 61 height 10
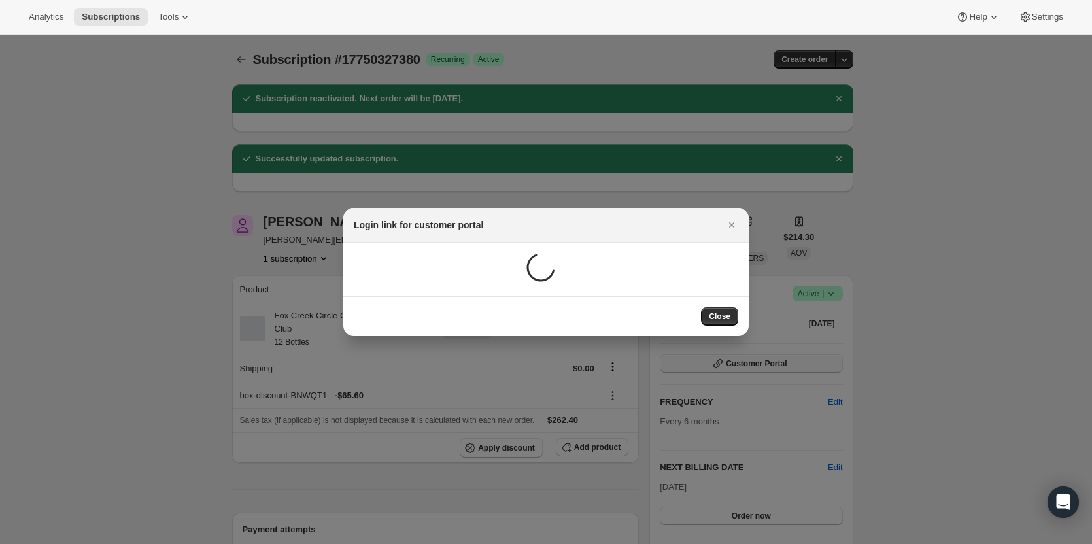
scroll to position [0, 0]
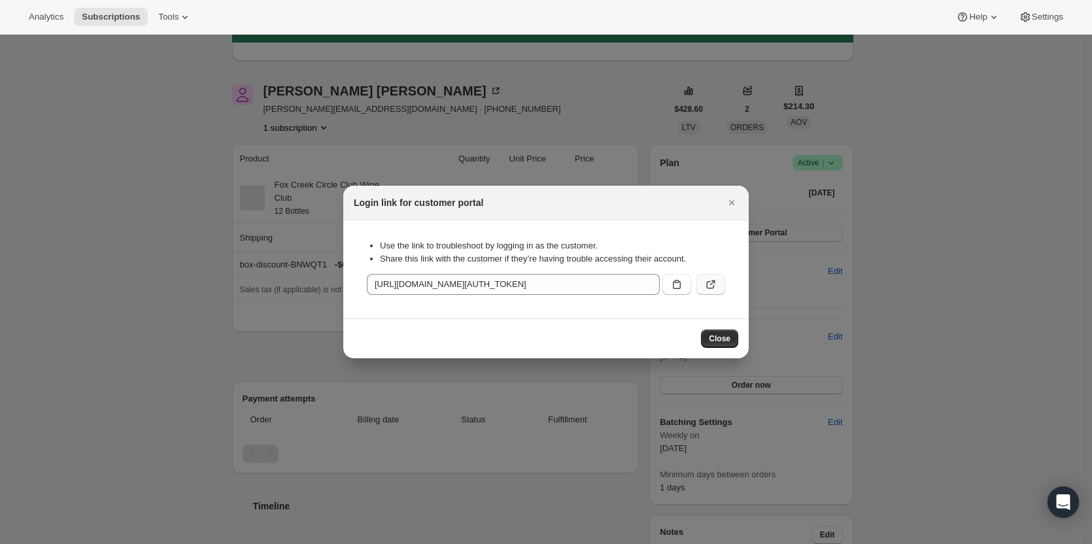
click at [673, 289] on icon ":re3:" at bounding box center [710, 284] width 13 height 13
click at [673, 205] on icon "Close" at bounding box center [731, 202] width 13 height 13
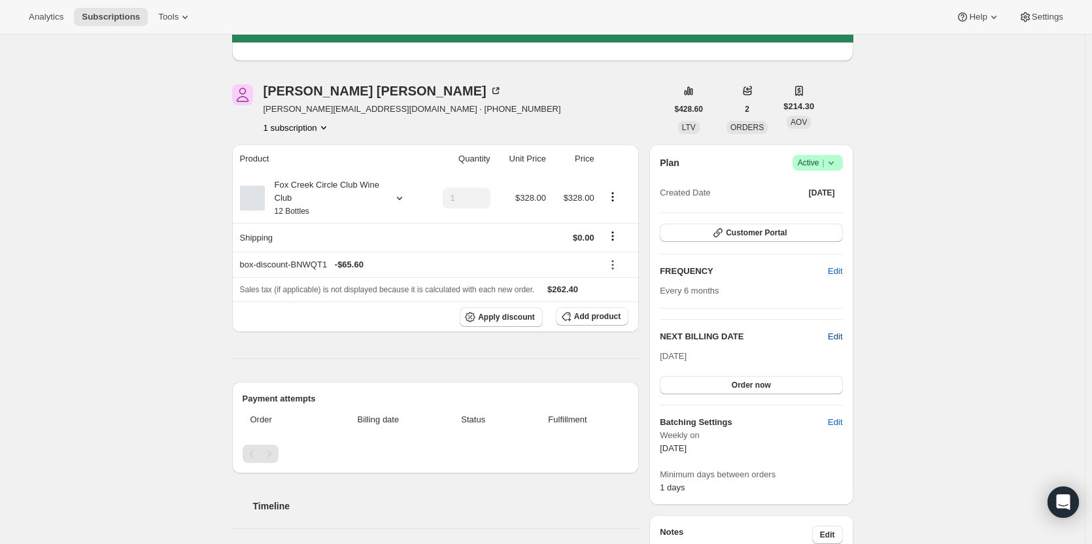
click at [673, 309] on span "Edit" at bounding box center [835, 336] width 14 height 13
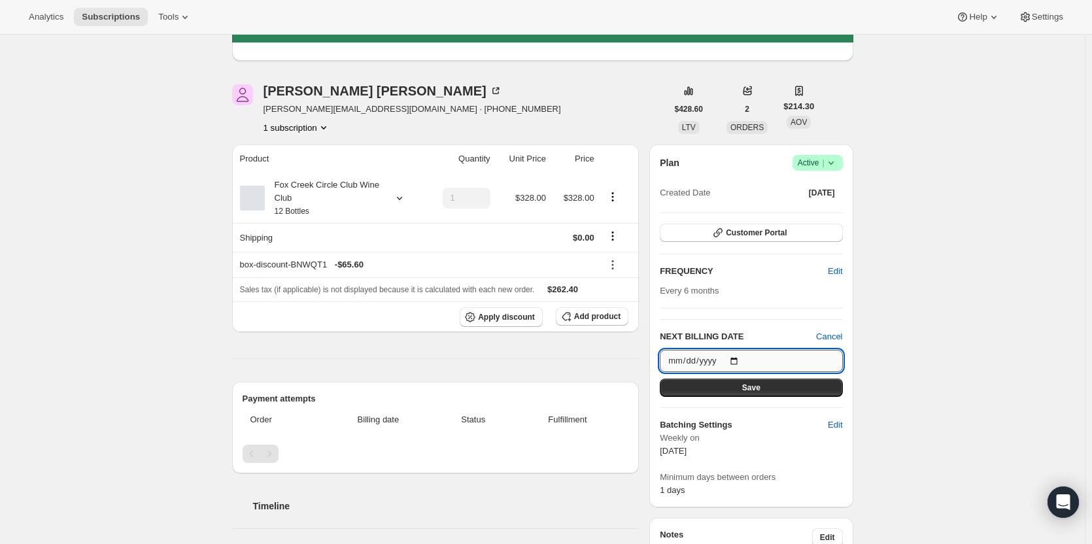
click at [673, 309] on input "2025-12-01" at bounding box center [751, 361] width 182 height 22
type input "2025-12-02"
click at [673, 309] on button "Save" at bounding box center [751, 388] width 182 height 18
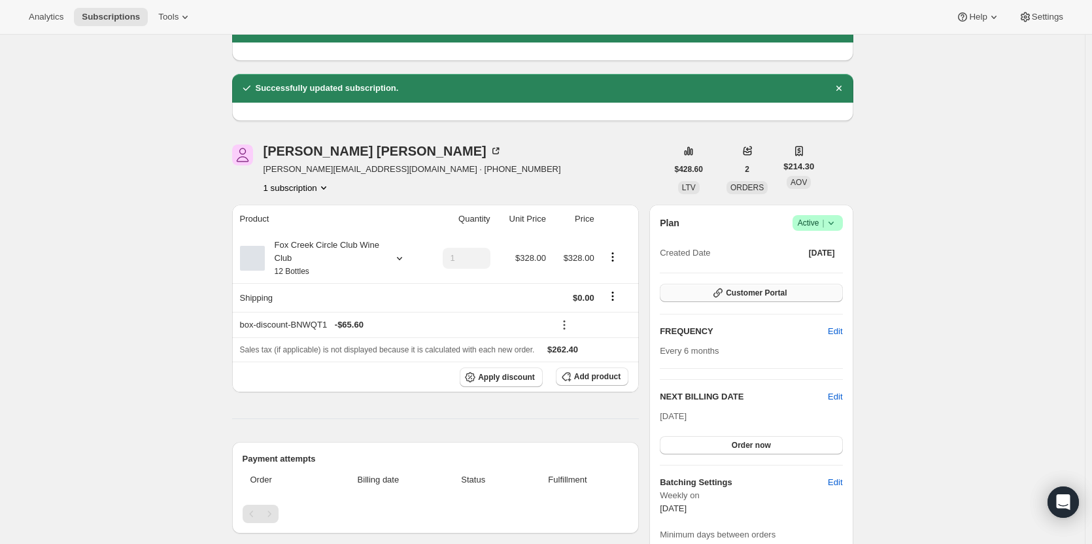
click at [673, 291] on span "Customer Portal" at bounding box center [756, 293] width 61 height 10
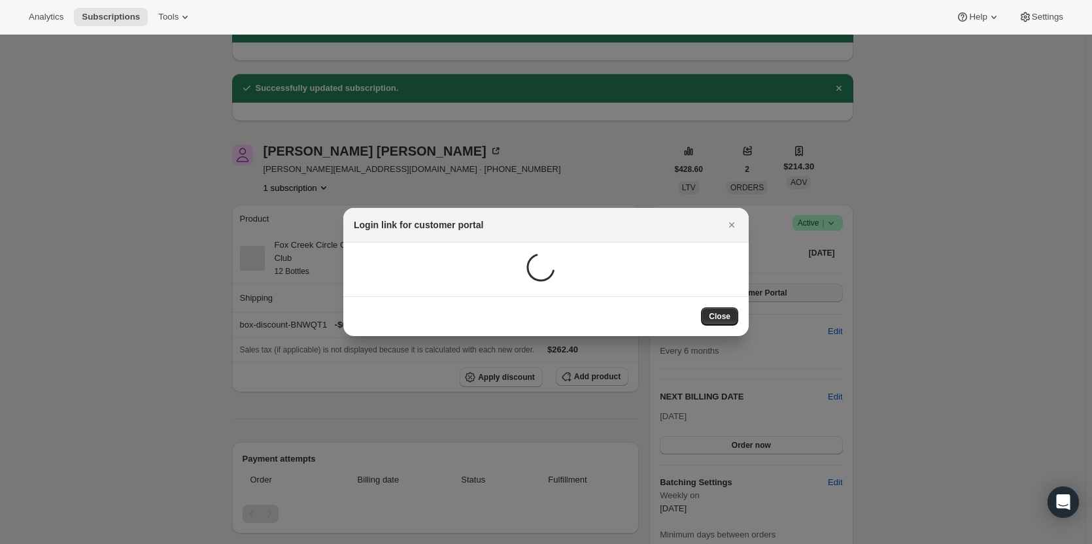
scroll to position [0, 0]
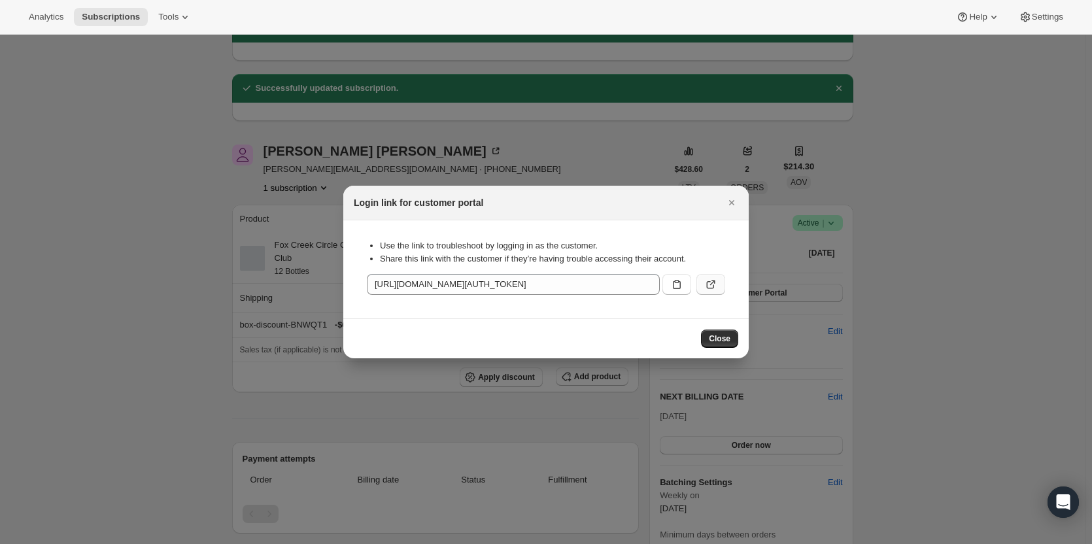
click at [673, 283] on icon ":rgr:" at bounding box center [710, 284] width 13 height 13
click at [673, 204] on icon "Close" at bounding box center [731, 202] width 13 height 13
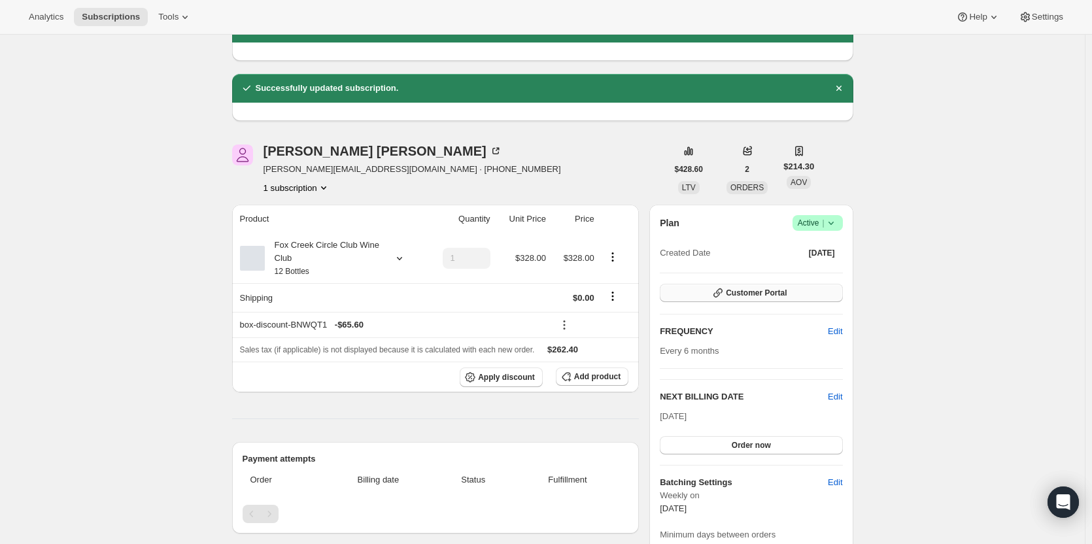
click at [673, 293] on button "Customer Portal" at bounding box center [751, 293] width 182 height 18
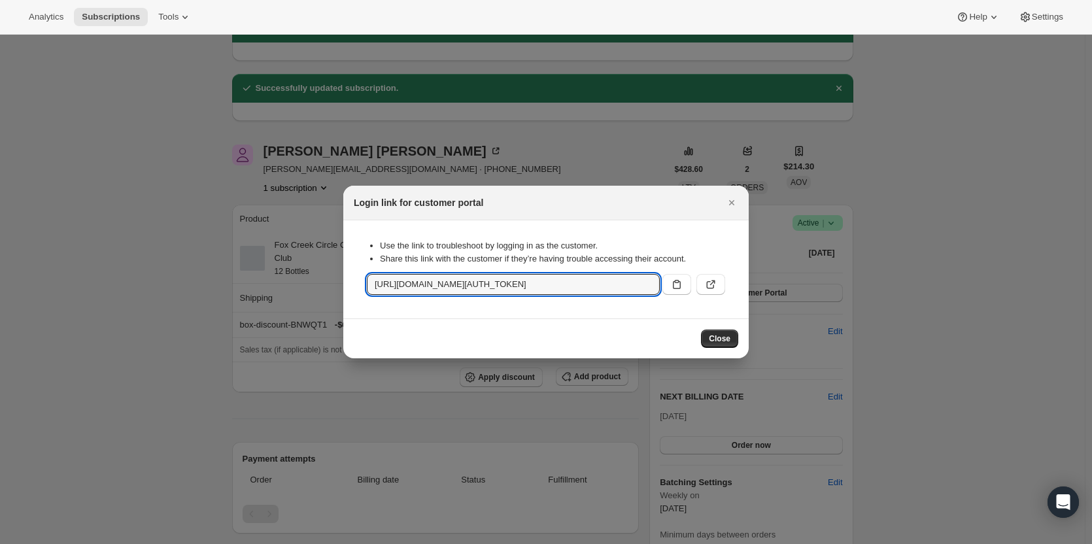
scroll to position [0, 1418]
drag, startPoint x: 371, startPoint y: 284, endPoint x: 904, endPoint y: 336, distance: 535.5
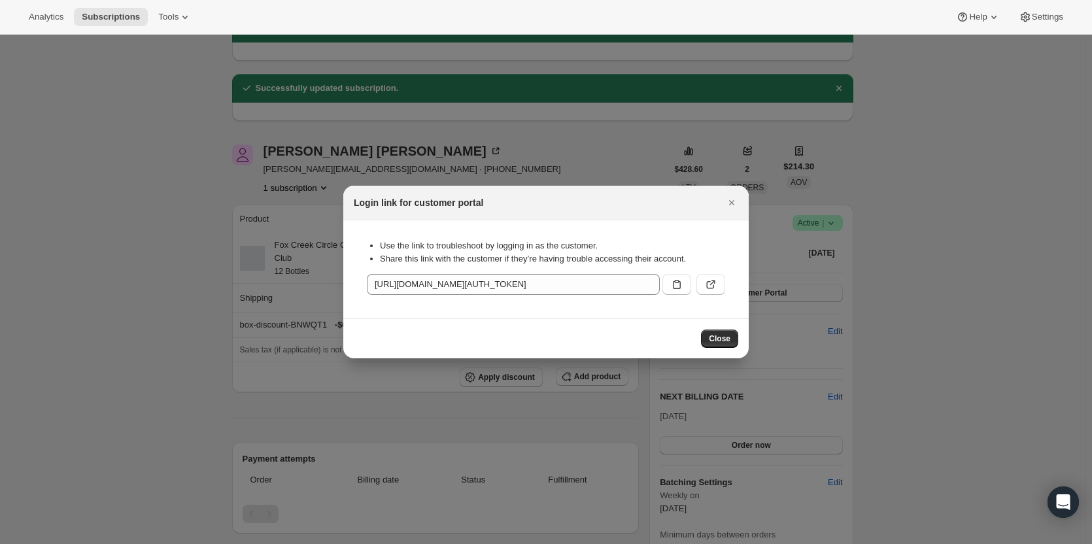
drag, startPoint x: 728, startPoint y: 199, endPoint x: 719, endPoint y: 202, distance: 9.7
click at [673, 199] on icon "Close" at bounding box center [731, 202] width 13 height 13
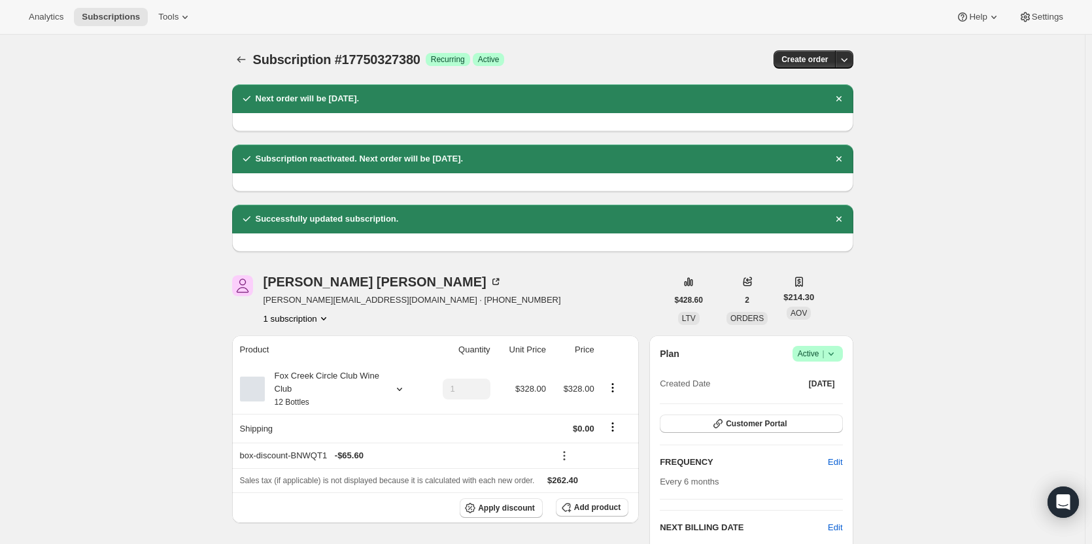
scroll to position [131, 0]
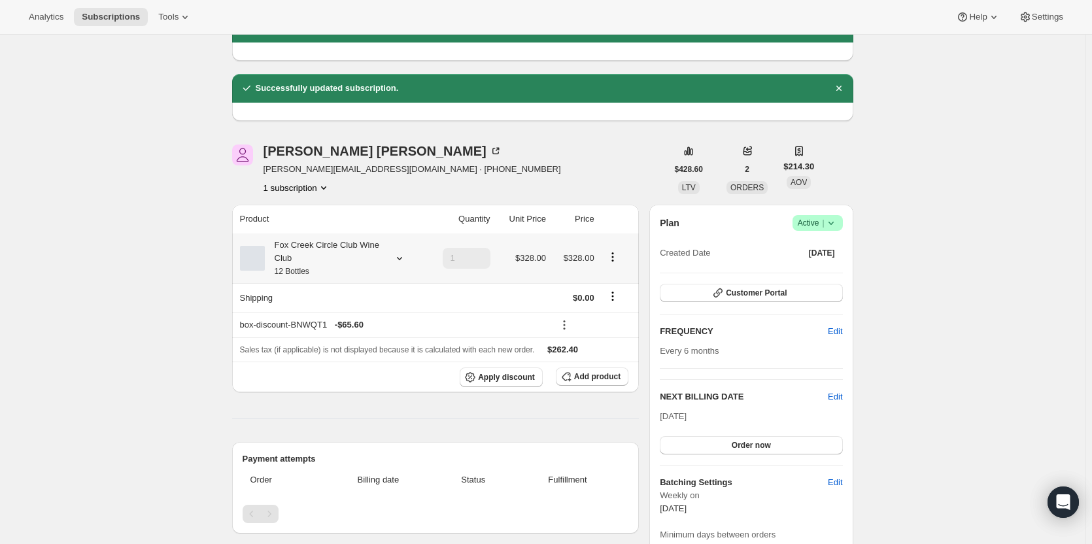
click at [313, 248] on div "Fox Creek Circle Club Wine Club 12 Bottles" at bounding box center [324, 258] width 118 height 39
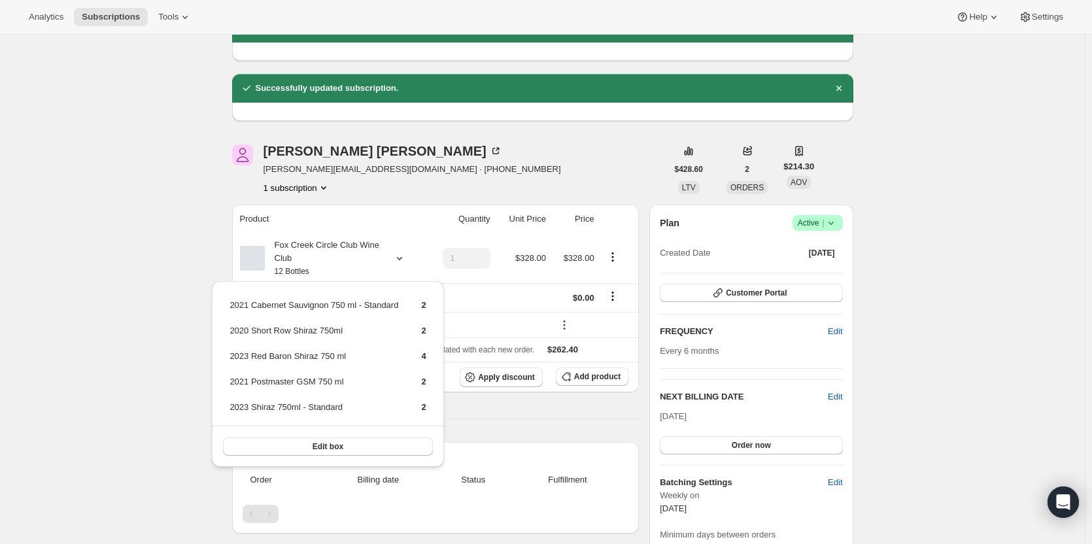
click at [526, 152] on div "Paul Sullivan pauls@baseline.com.au · +61401868647 1 subscription" at bounding box center [449, 170] width 435 height 50
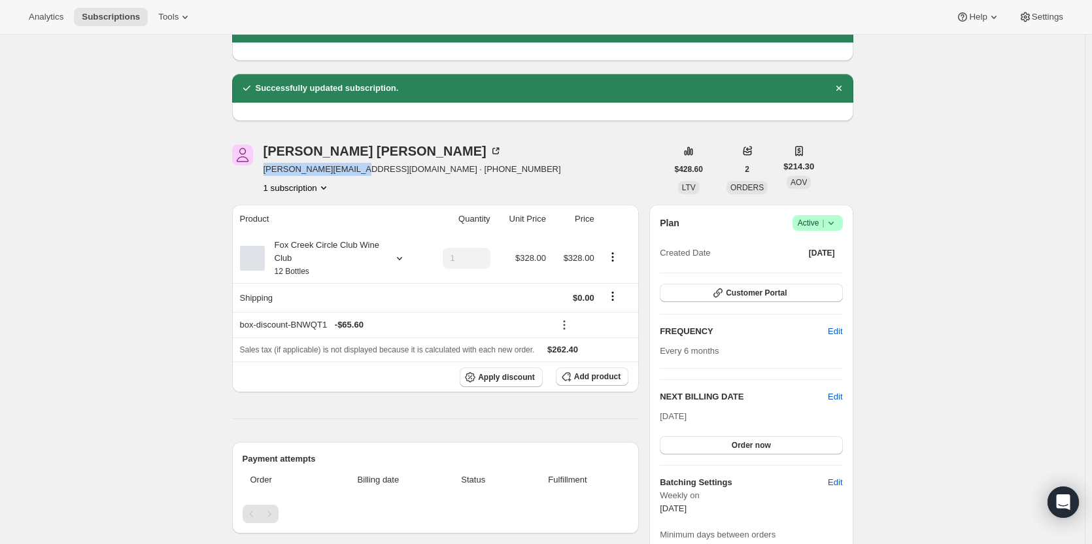
drag, startPoint x: 354, startPoint y: 173, endPoint x: 264, endPoint y: 175, distance: 89.6
click at [264, 175] on div "Paul Sullivan pauls@baseline.com.au · +61401868647 1 subscription" at bounding box center [449, 170] width 435 height 50
copy span "pauls@baseline.com.au"
click at [673, 296] on span "Customer Portal" at bounding box center [756, 293] width 61 height 10
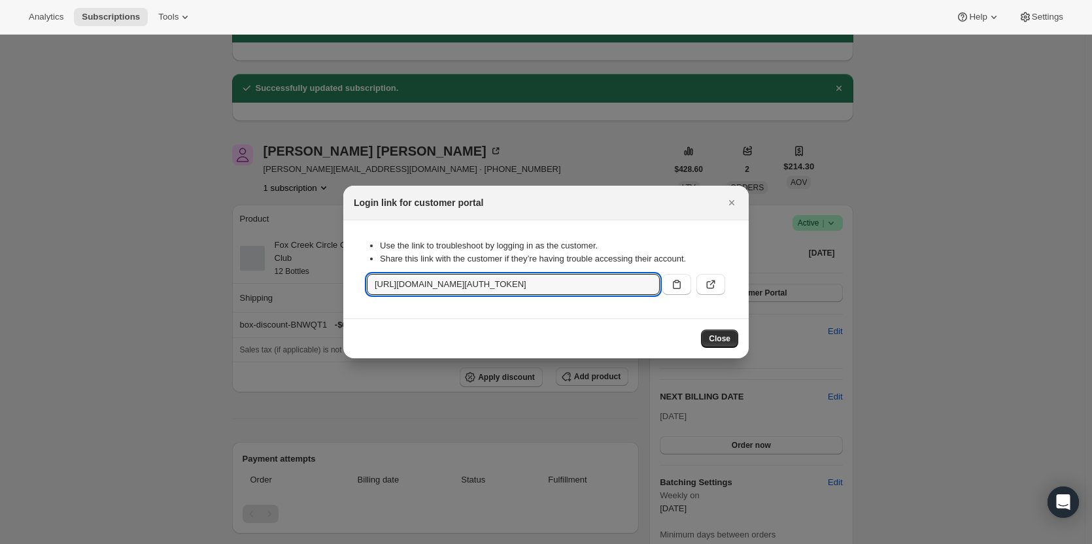
scroll to position [0, 1418]
drag, startPoint x: 373, startPoint y: 286, endPoint x: 859, endPoint y: 303, distance: 485.5
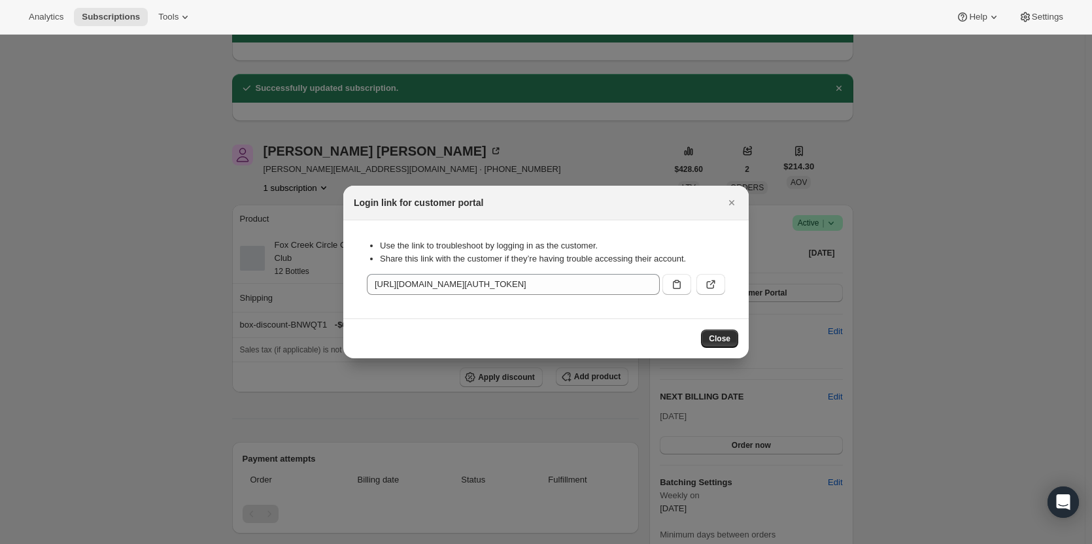
scroll to position [0, 0]
click at [673, 197] on icon "Close" at bounding box center [731, 202] width 13 height 13
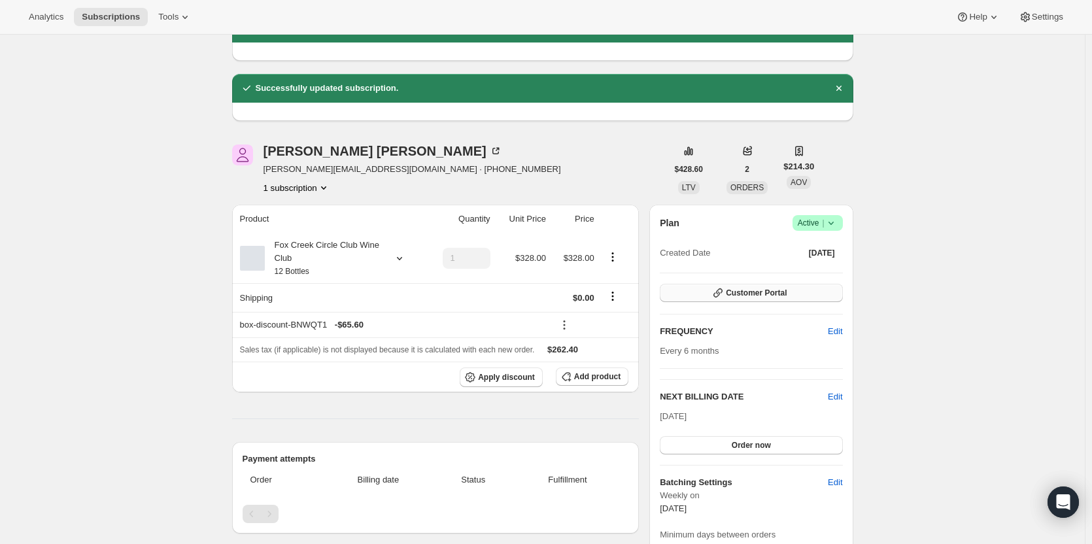
click at [673, 290] on span "Customer Portal" at bounding box center [756, 293] width 61 height 10
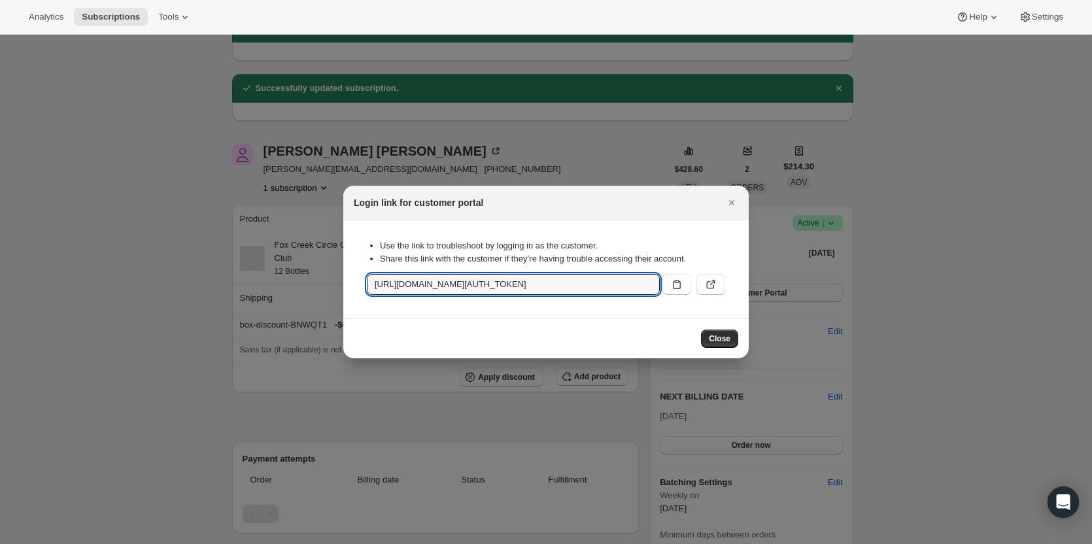
scroll to position [0, 1418]
drag, startPoint x: 369, startPoint y: 285, endPoint x: 1000, endPoint y: 341, distance: 633.5
click at [673, 309] on div at bounding box center [546, 272] width 1092 height 544
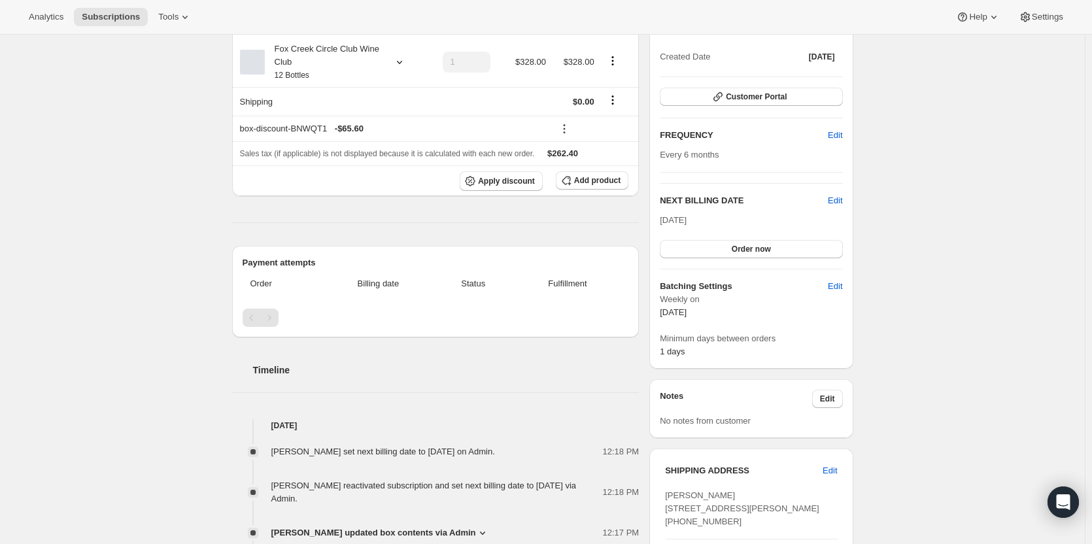
scroll to position [65, 0]
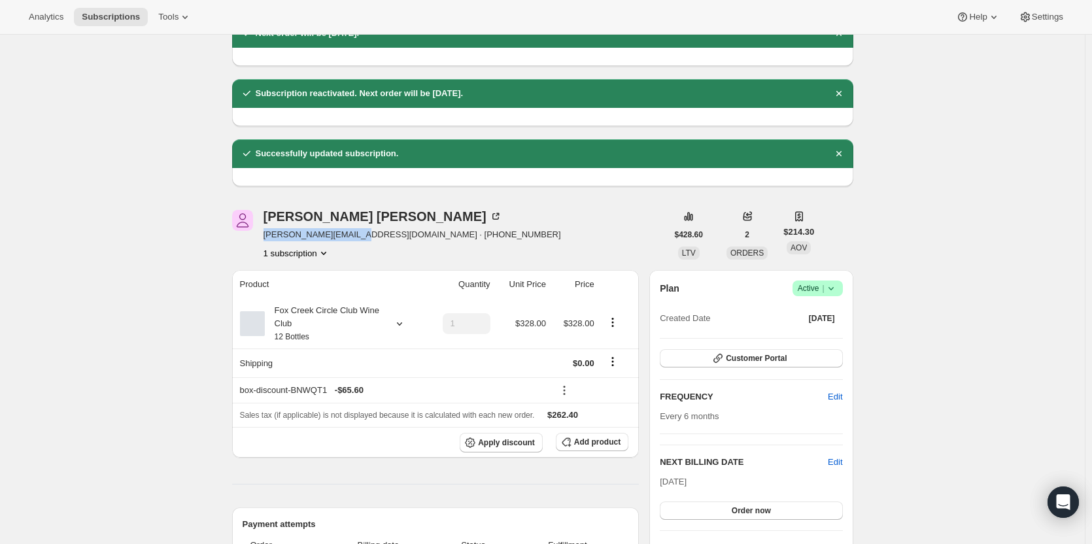
drag, startPoint x: 354, startPoint y: 233, endPoint x: 262, endPoint y: 239, distance: 92.3
click at [262, 239] on div "Paul Sullivan pauls@baseline.com.au · +61401868647 1 subscription" at bounding box center [449, 235] width 435 height 50
copy span "pauls@baseline.com.au"
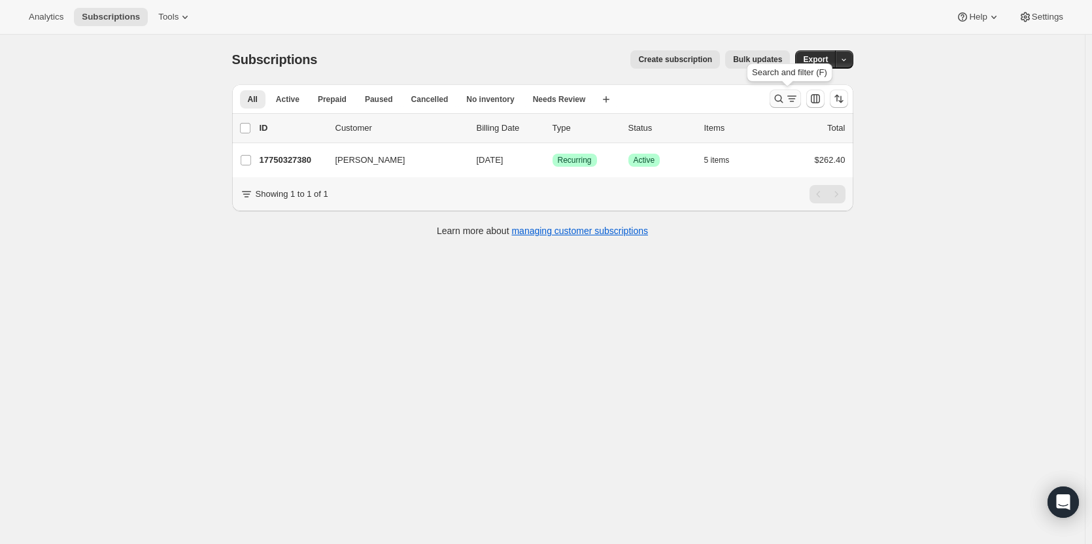
click at [673, 97] on icon "Search and filter results" at bounding box center [778, 98] width 13 height 13
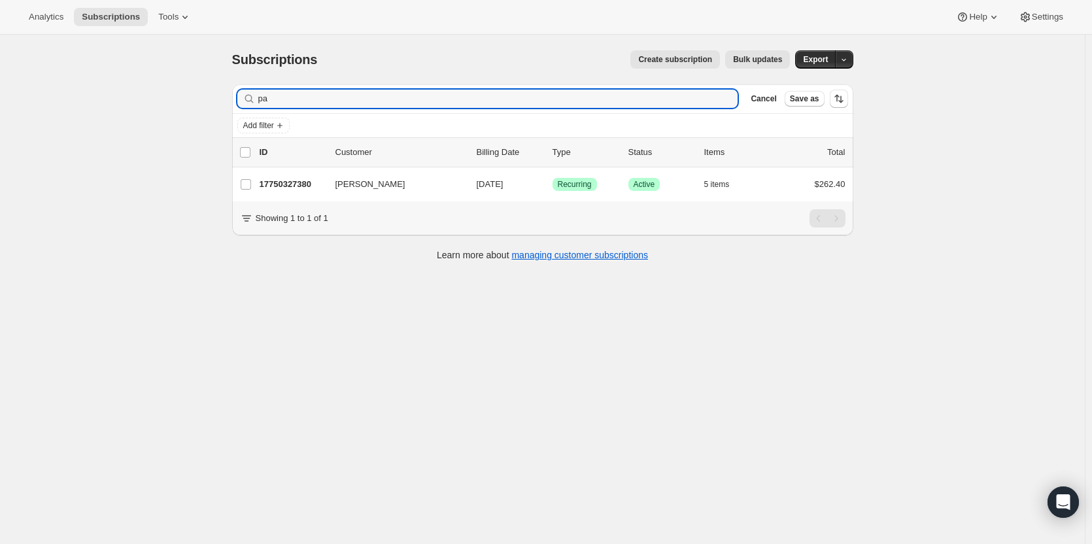
type input "p"
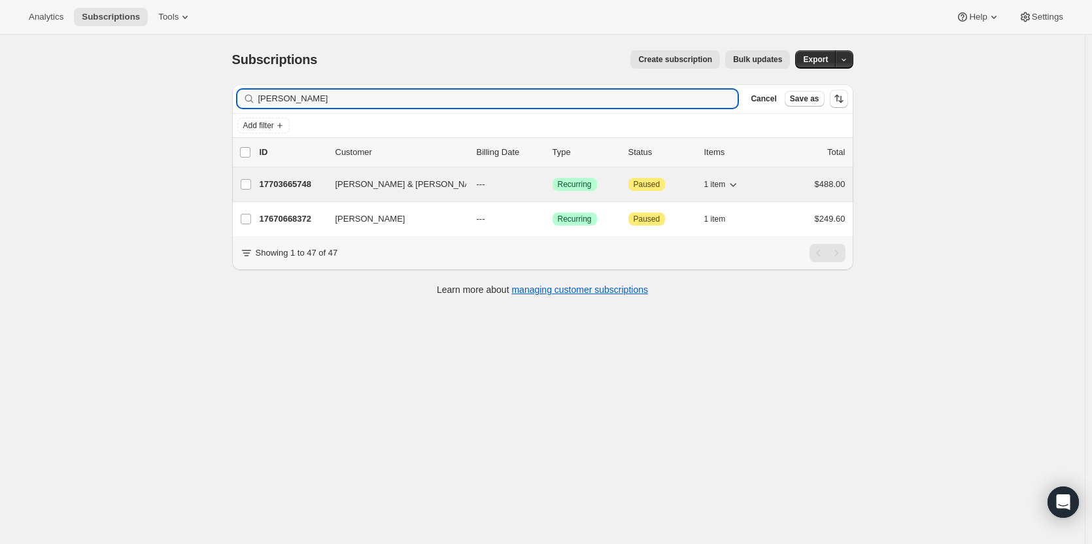
type input "forster"
click at [285, 182] on p "17703665748" at bounding box center [292, 184] width 65 height 13
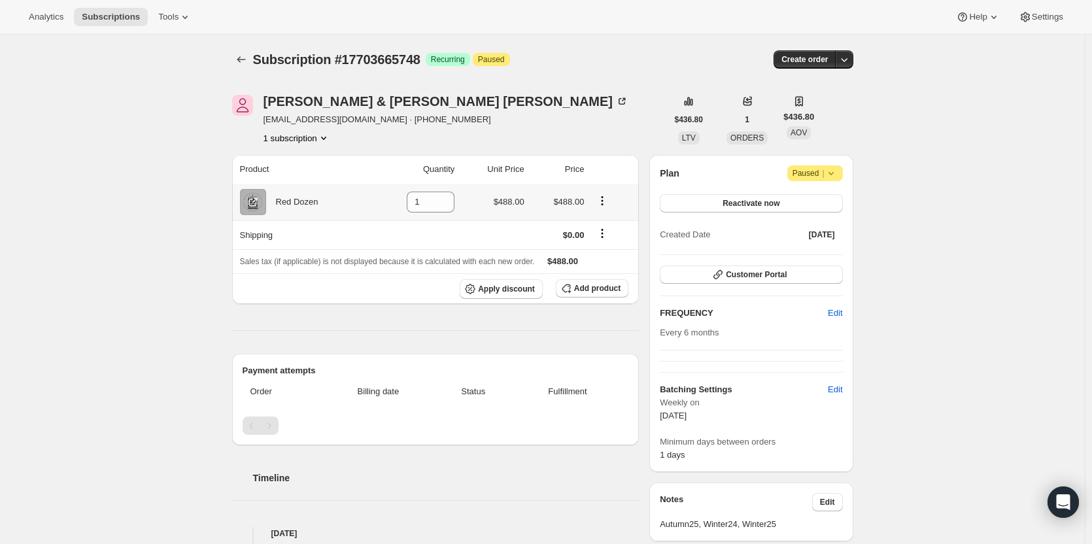
click at [305, 205] on div "Red Dozen" at bounding box center [292, 202] width 52 height 13
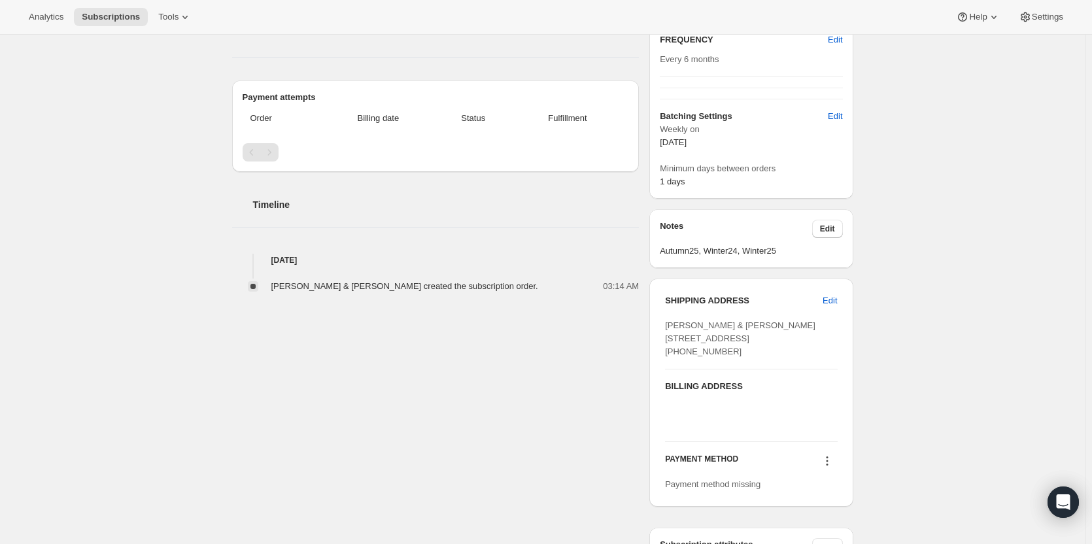
scroll to position [327, 0]
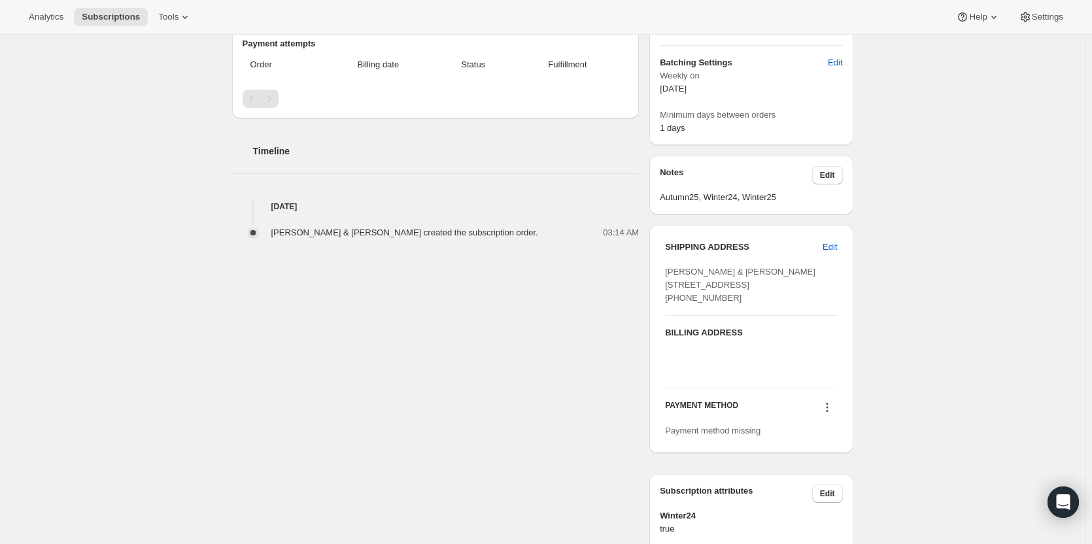
drag, startPoint x: 728, startPoint y: 343, endPoint x: 651, endPoint y: 343, distance: 77.8
click at [651, 309] on div "Jeff & Maryanne Forster euthella4@gmail.com · +61747418681 1 subscription $436.…" at bounding box center [538, 197] width 632 height 901
copy span "+61747418681"
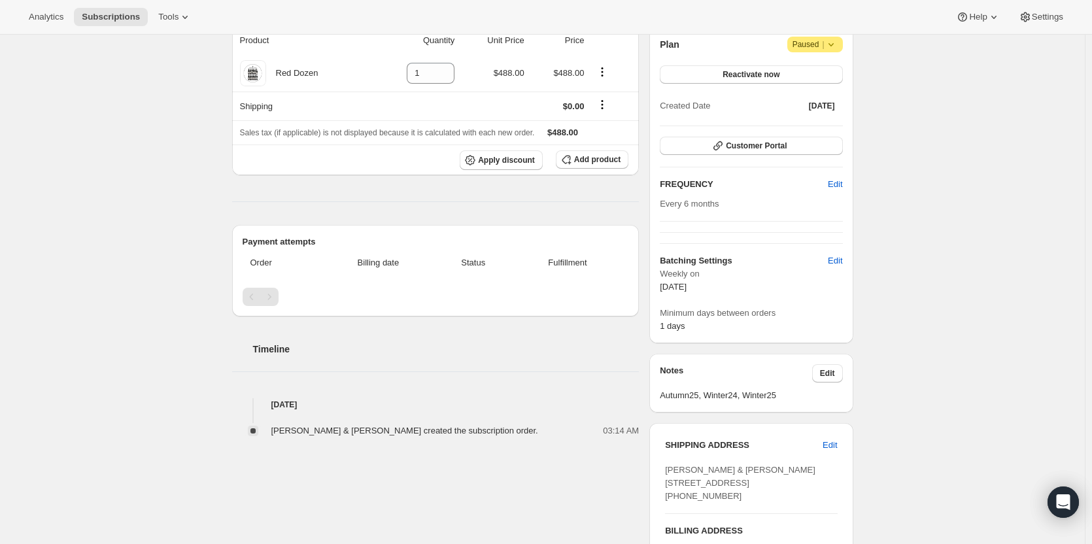
scroll to position [65, 0]
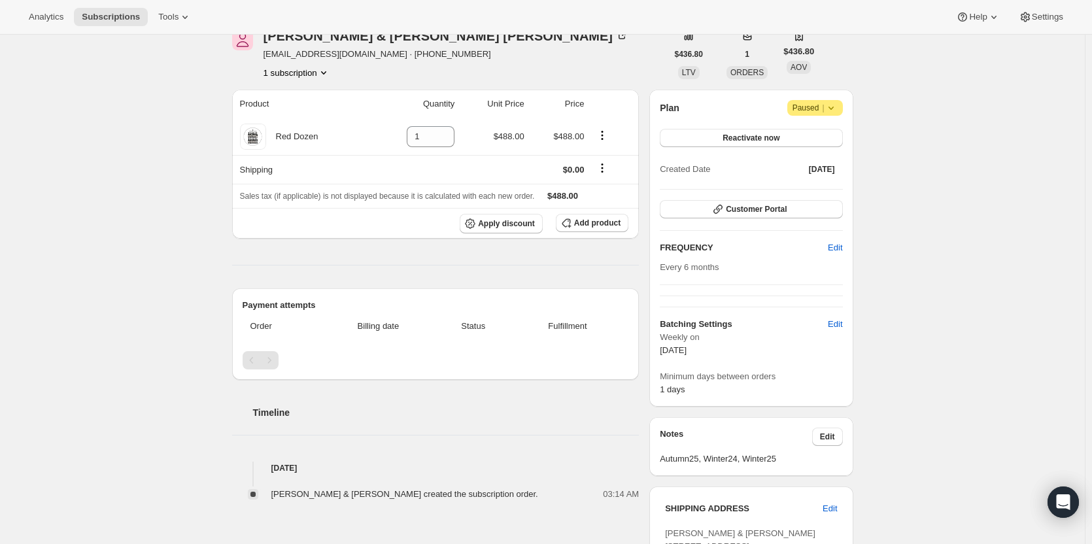
click at [24, 309] on div "Subscription #17703665748. This page is ready Subscription #17703665748 Success…" at bounding box center [542, 458] width 1085 height 979
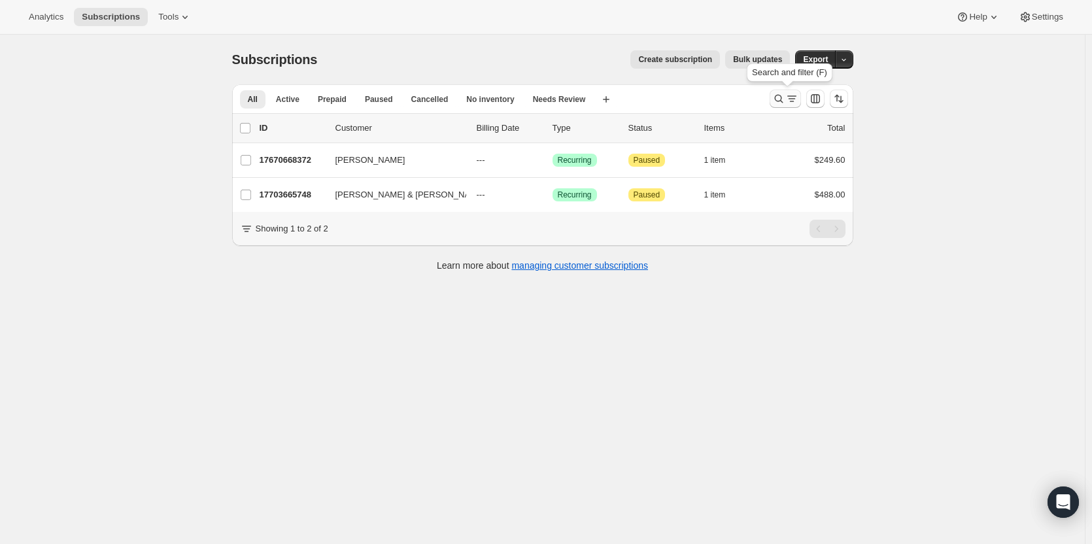
click at [673, 96] on icon "Search and filter results" at bounding box center [778, 99] width 9 height 9
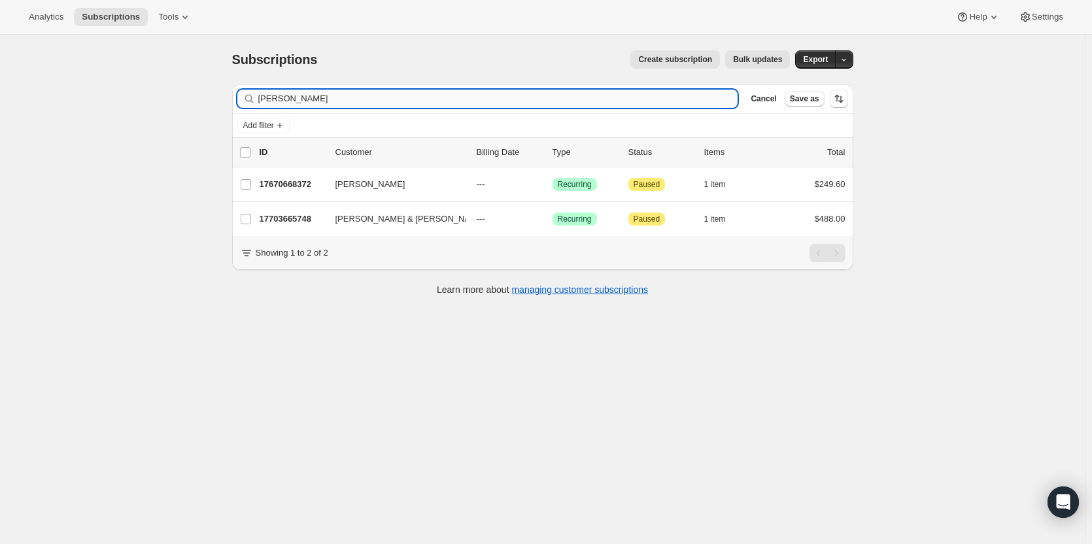
drag, startPoint x: 305, startPoint y: 99, endPoint x: 265, endPoint y: 97, distance: 39.3
click at [265, 97] on input "forster" at bounding box center [498, 99] width 480 height 18
type input "f"
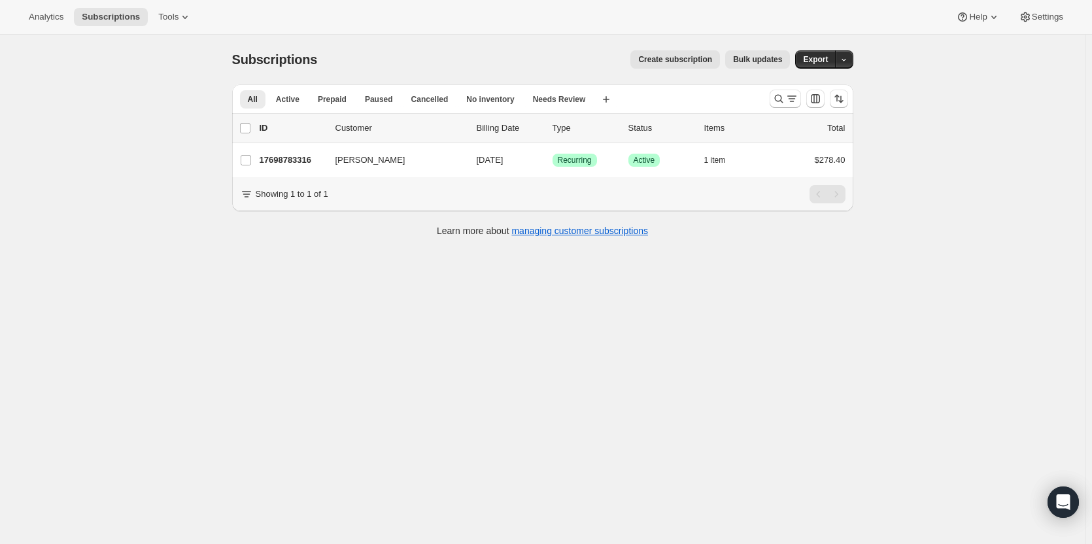
click at [672, 71] on div "Subscriptions. This page is ready Subscriptions Create subscription Bulk update…" at bounding box center [542, 60] width 621 height 50
click at [668, 60] on span "Create subscription" at bounding box center [675, 59] width 74 height 10
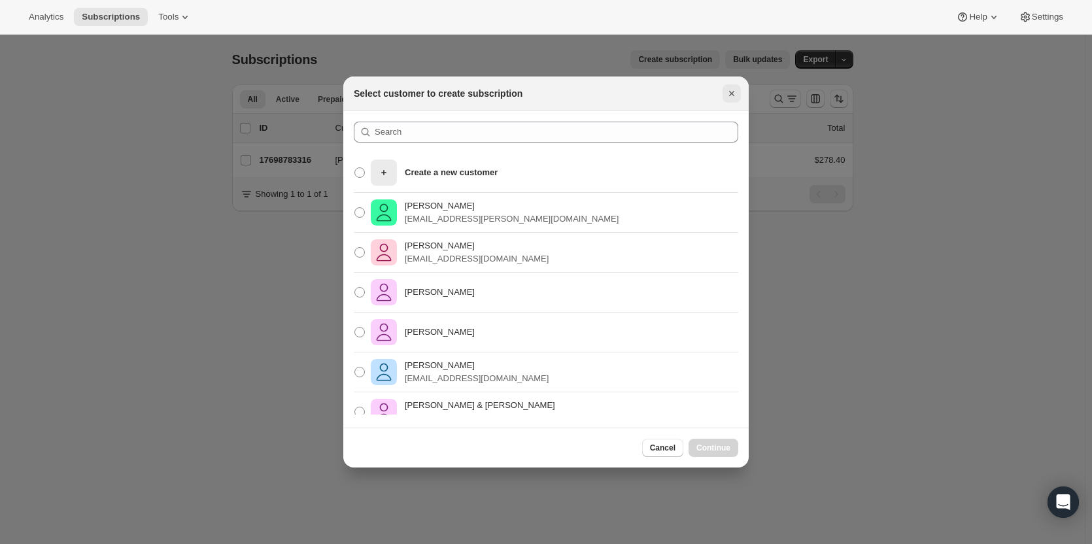
click at [732, 94] on icon "Close" at bounding box center [731, 93] width 5 height 5
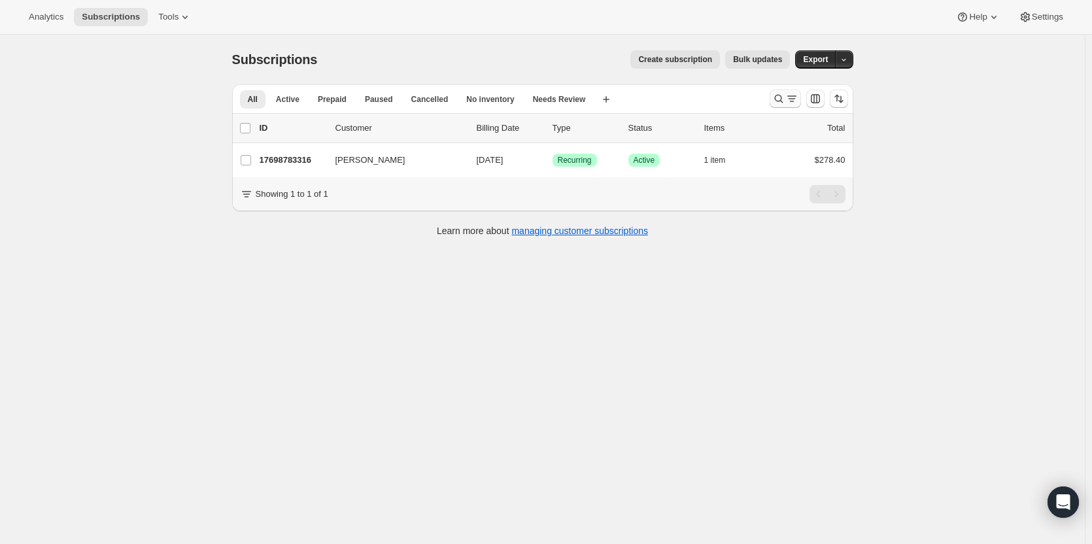
click at [775, 99] on icon "Search and filter results" at bounding box center [778, 98] width 13 height 13
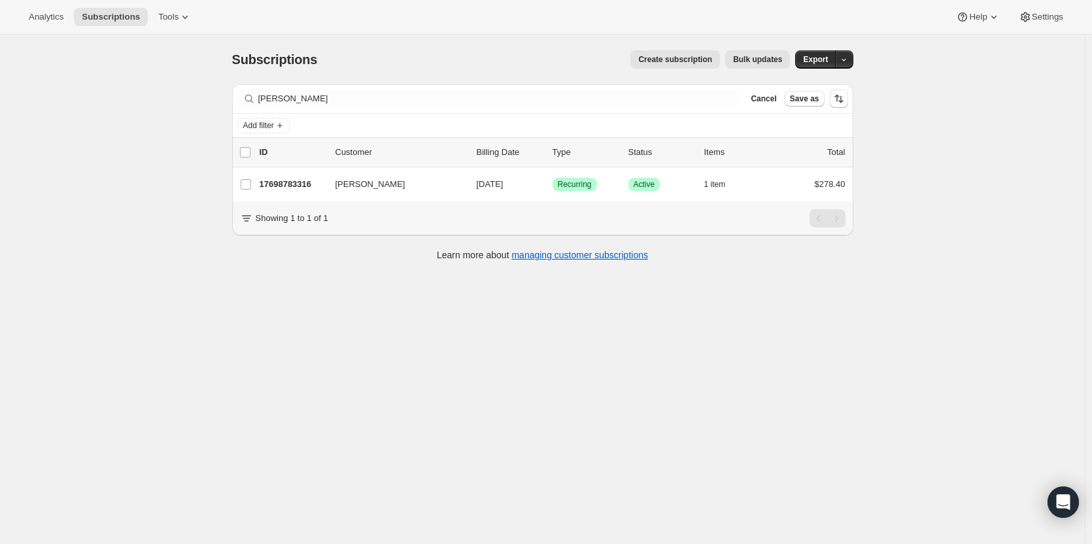
drag, startPoint x: 329, startPoint y: 108, endPoint x: 255, endPoint y: 93, distance: 75.4
click at [255, 93] on div "Filter subscribers bruce cook Clear Cancel Save as" at bounding box center [542, 98] width 621 height 29
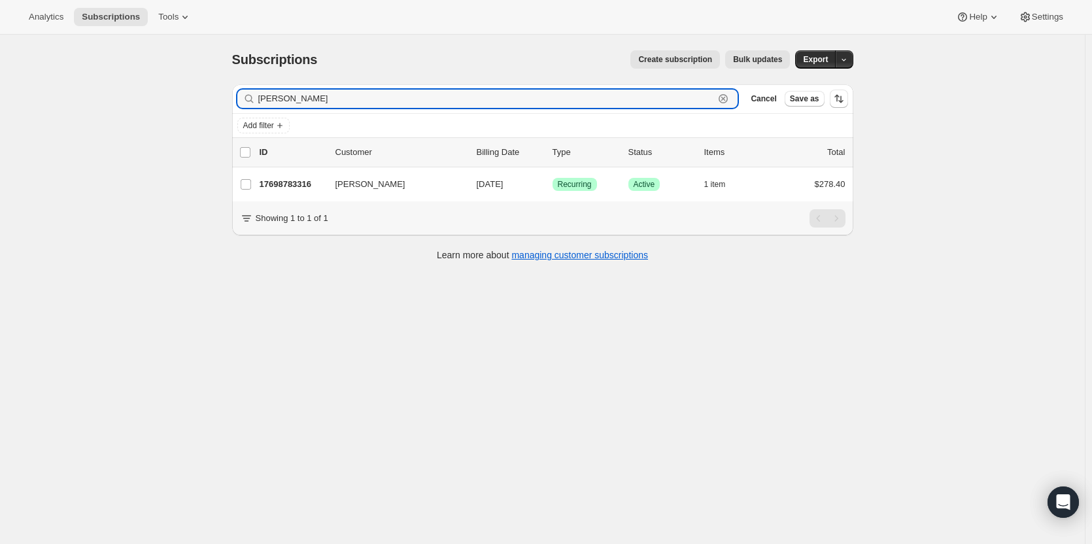
drag, startPoint x: 316, startPoint y: 99, endPoint x: 247, endPoint y: 98, distance: 70.0
click at [247, 98] on div "bruce cook Clear" at bounding box center [487, 99] width 501 height 18
